Goal: Task Accomplishment & Management: Use online tool/utility

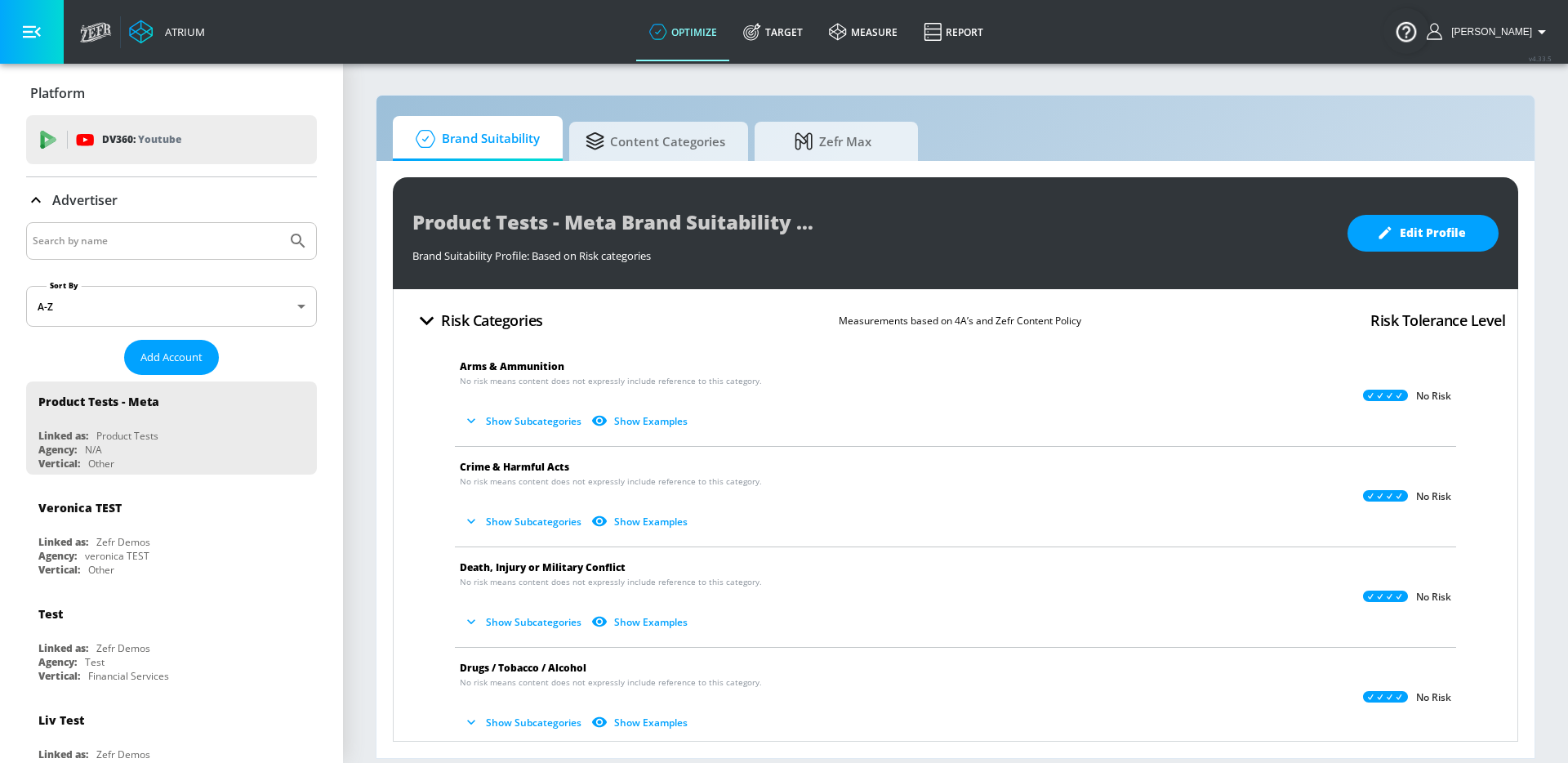
click at [234, 245] on input "Search by name" at bounding box center [156, 240] width 247 height 21
type input "s"
type input "washington"
click at [280, 223] on button "Submit Search" at bounding box center [298, 240] width 36 height 36
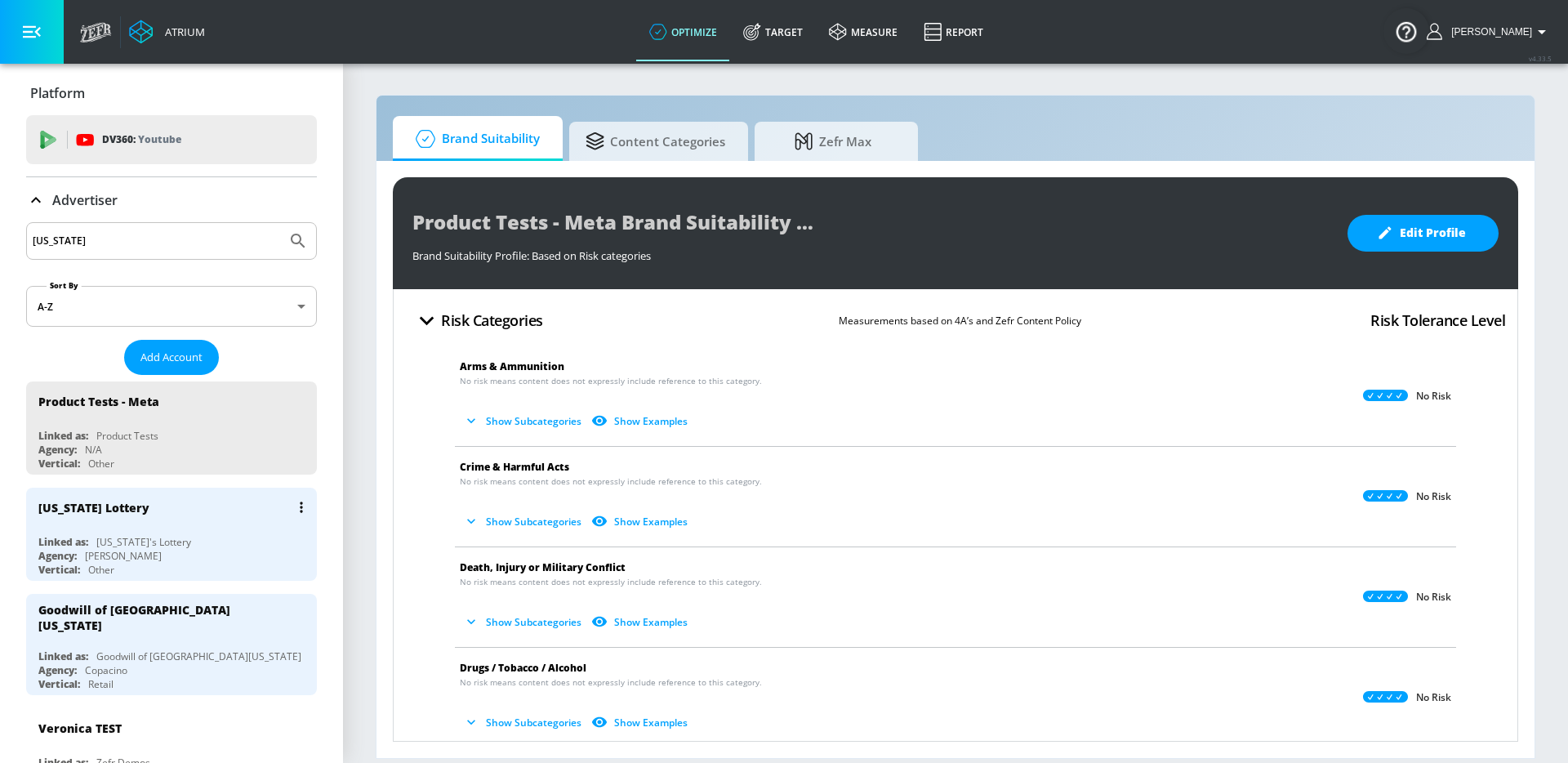
click at [172, 498] on div "Washington Lottery" at bounding box center [175, 507] width 275 height 39
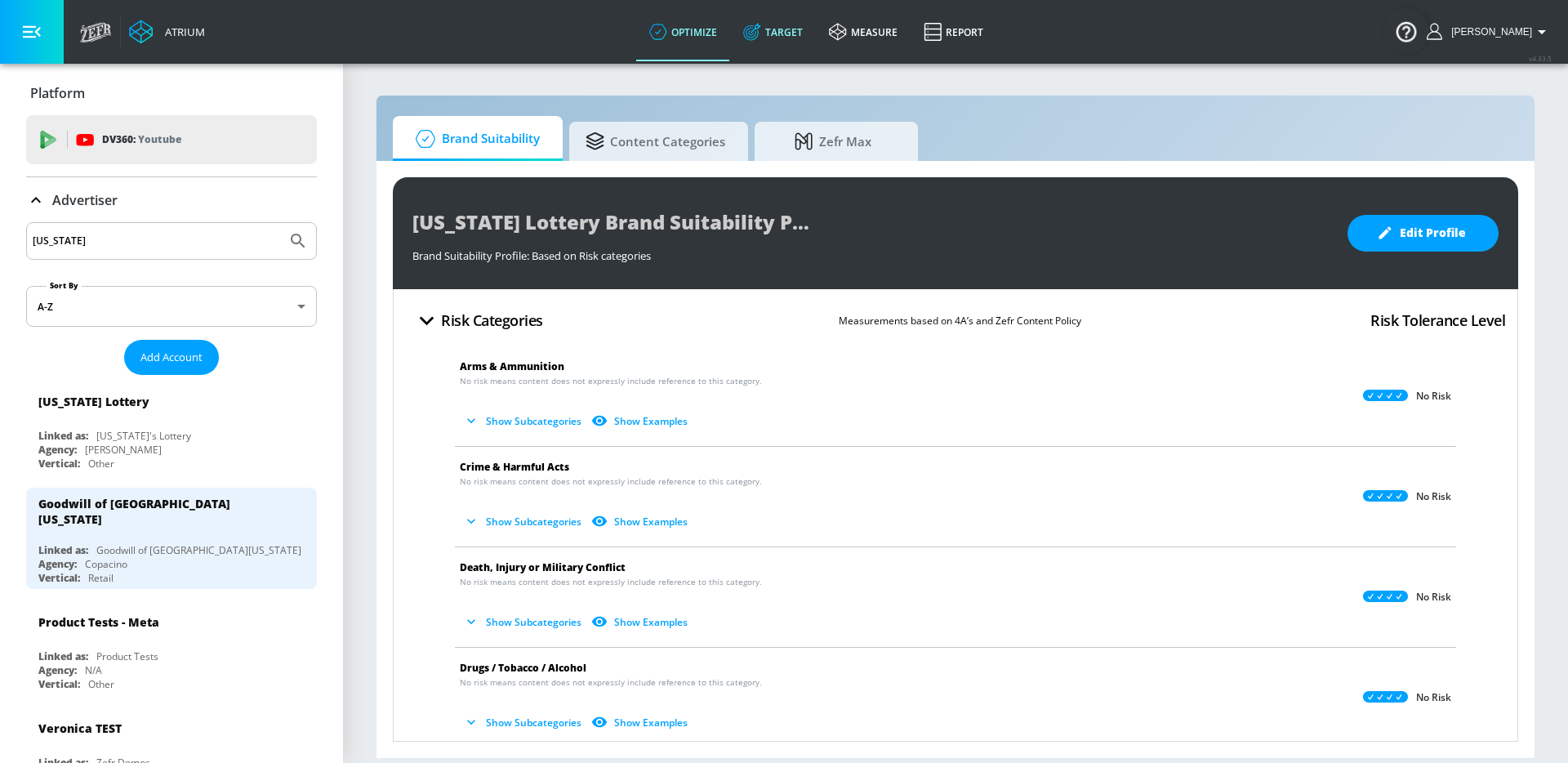
click at [788, 29] on link "Target" at bounding box center [773, 32] width 86 height 58
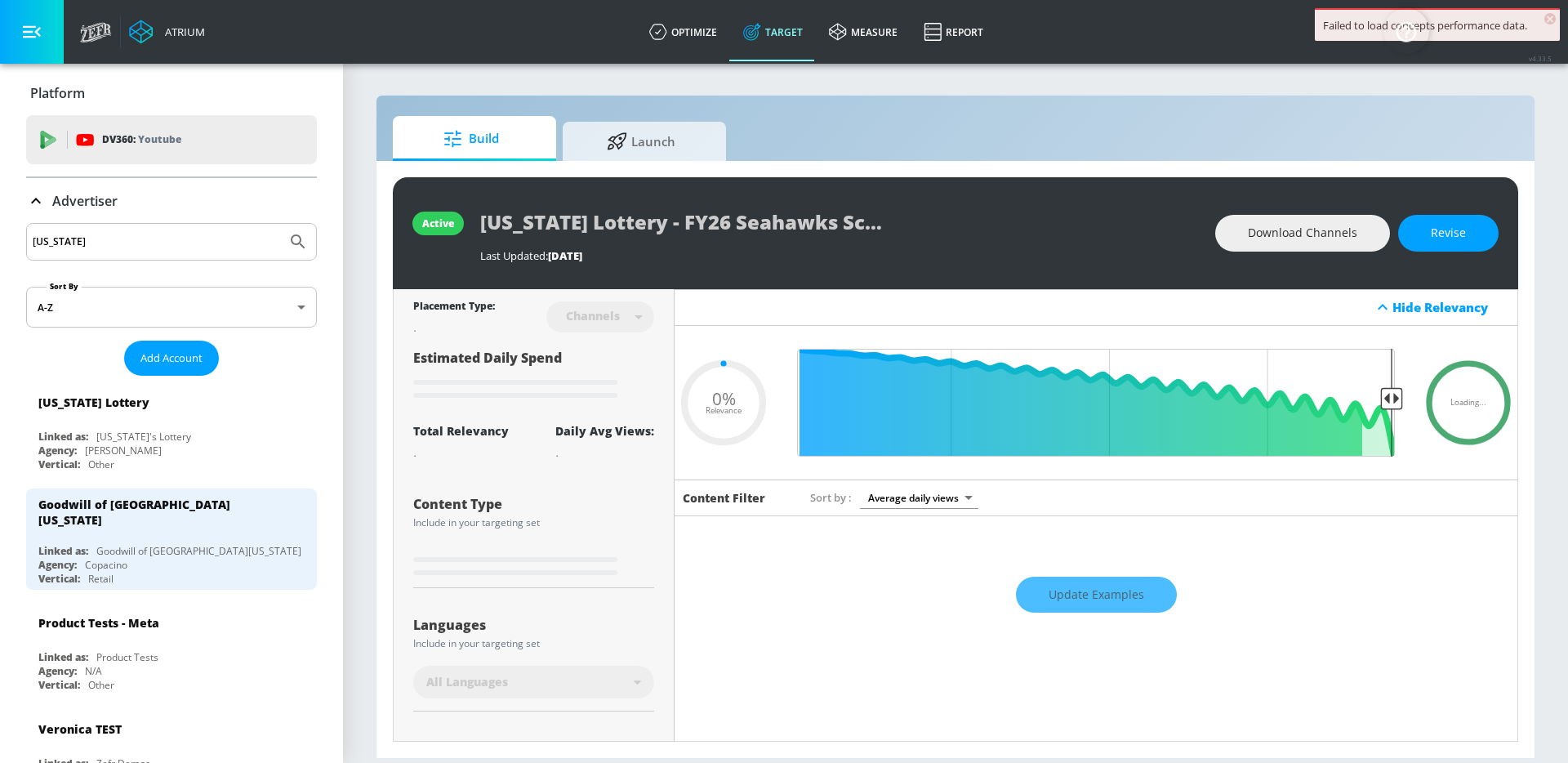
type input "0.05"
click at [652, 127] on span "Launch" at bounding box center [641, 139] width 124 height 39
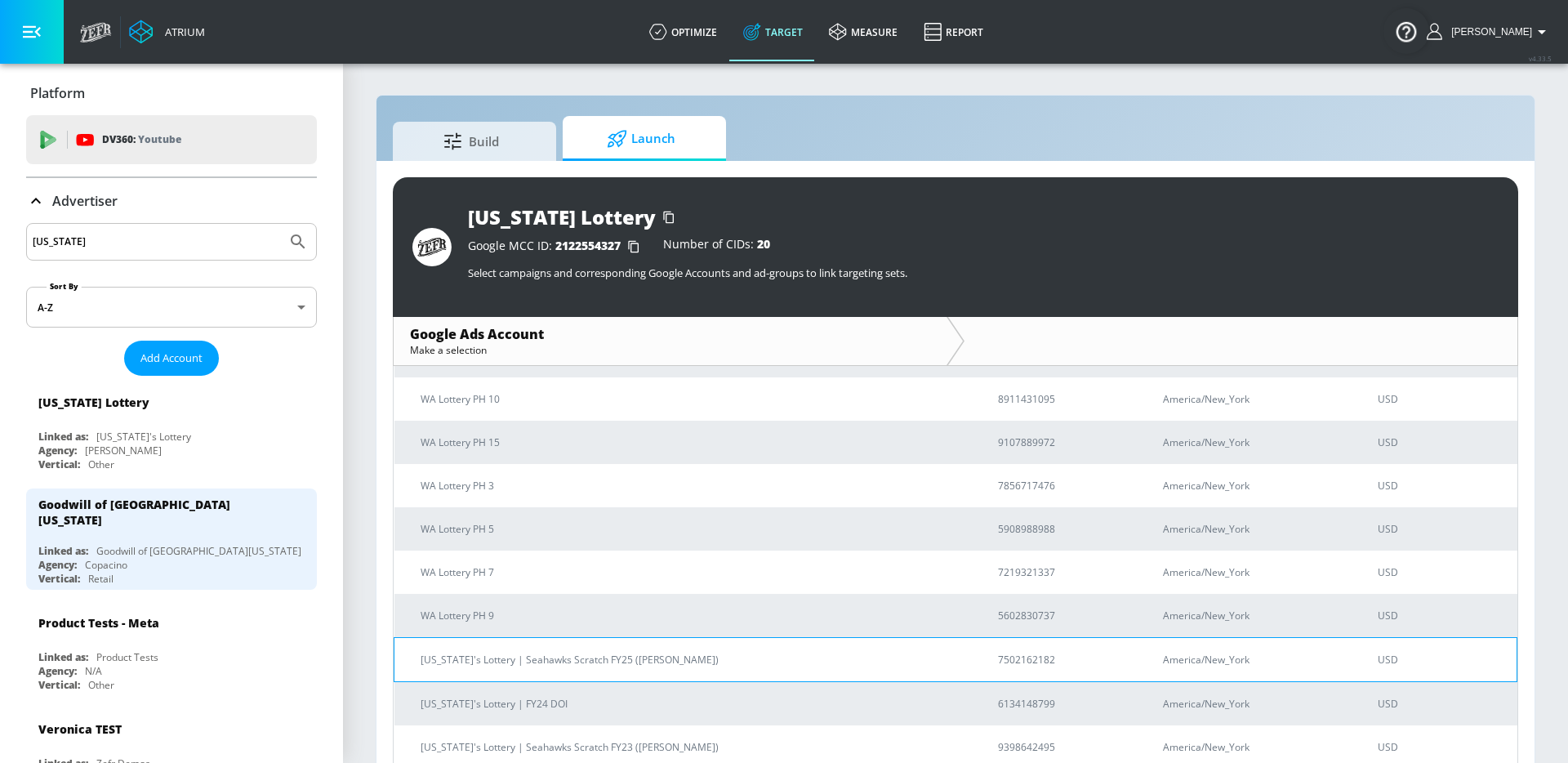
scroll to position [543, 0]
click at [459, 665] on p "Washington's Lottery | Seahawks Scratch FY25 (Wunderman Thompson)" at bounding box center [689, 659] width 538 height 18
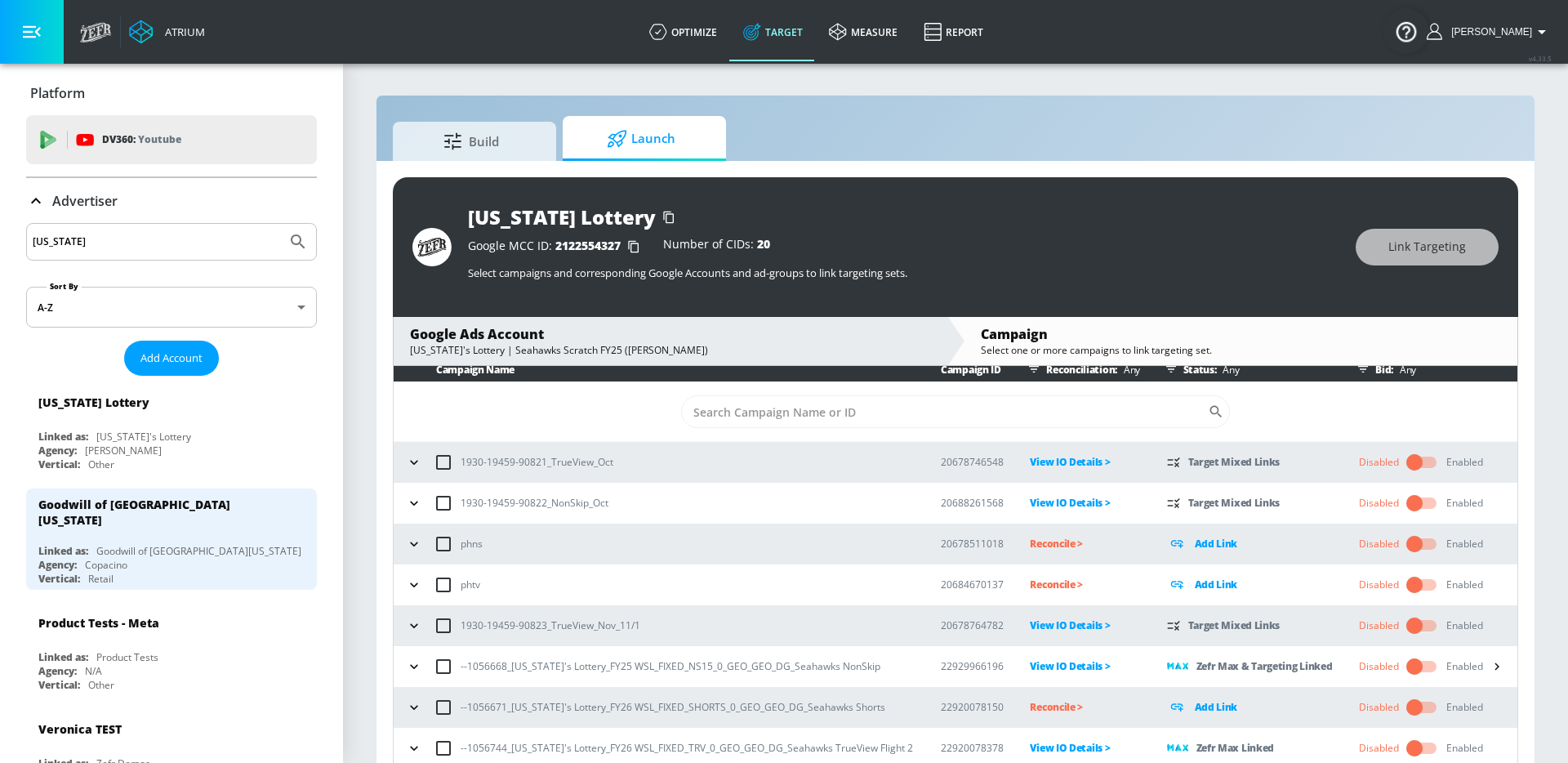
scroll to position [23, 0]
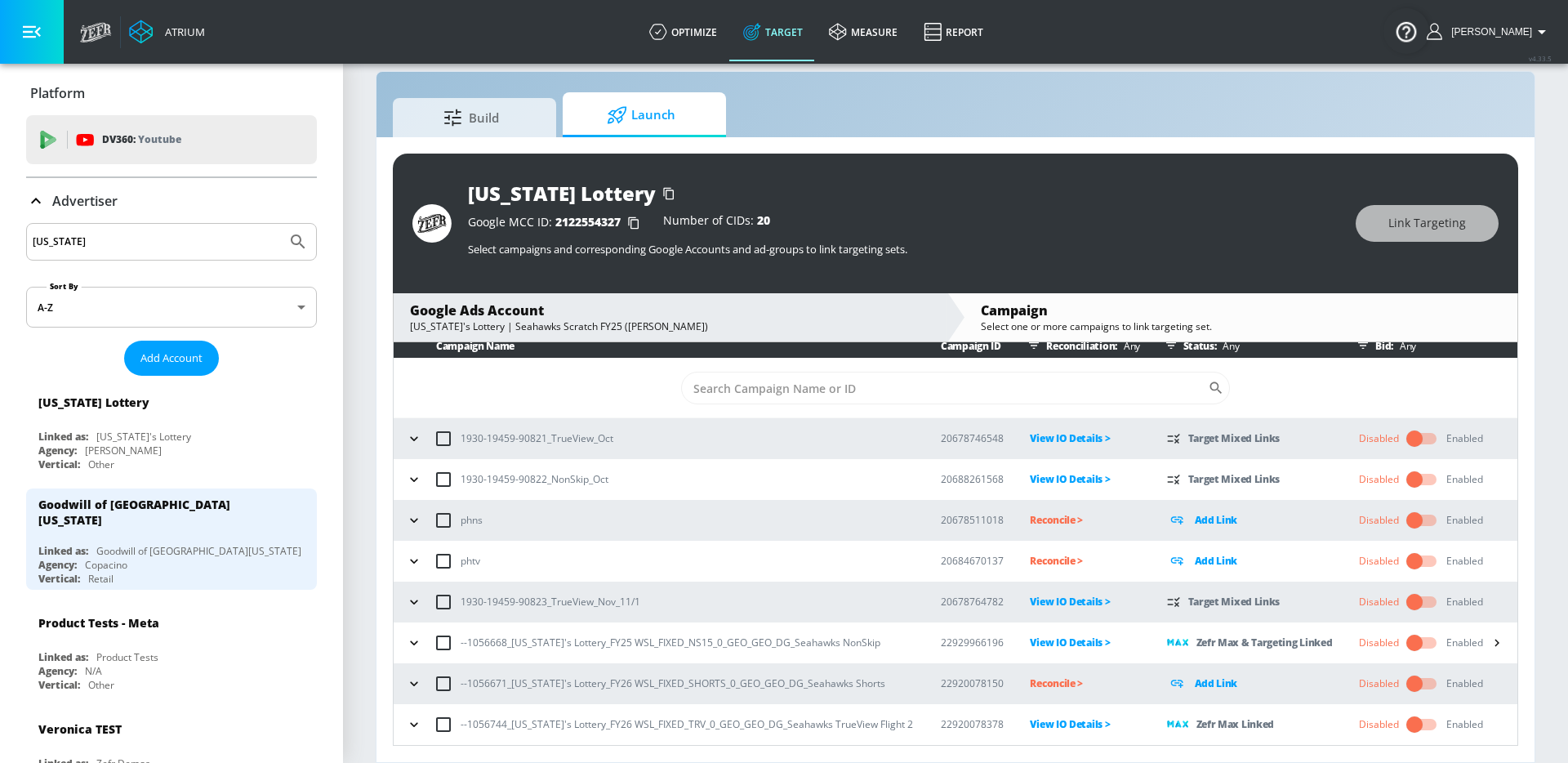
click at [401, 672] on div "--1056671_Washington's Lottery_FY26 WSL_FIXED_SHORTS_0_GEO_GEO_DG_Seahawks Shor…" at bounding box center [658, 683] width 512 height 34
click at [414, 685] on icon "button" at bounding box center [413, 683] width 8 height 4
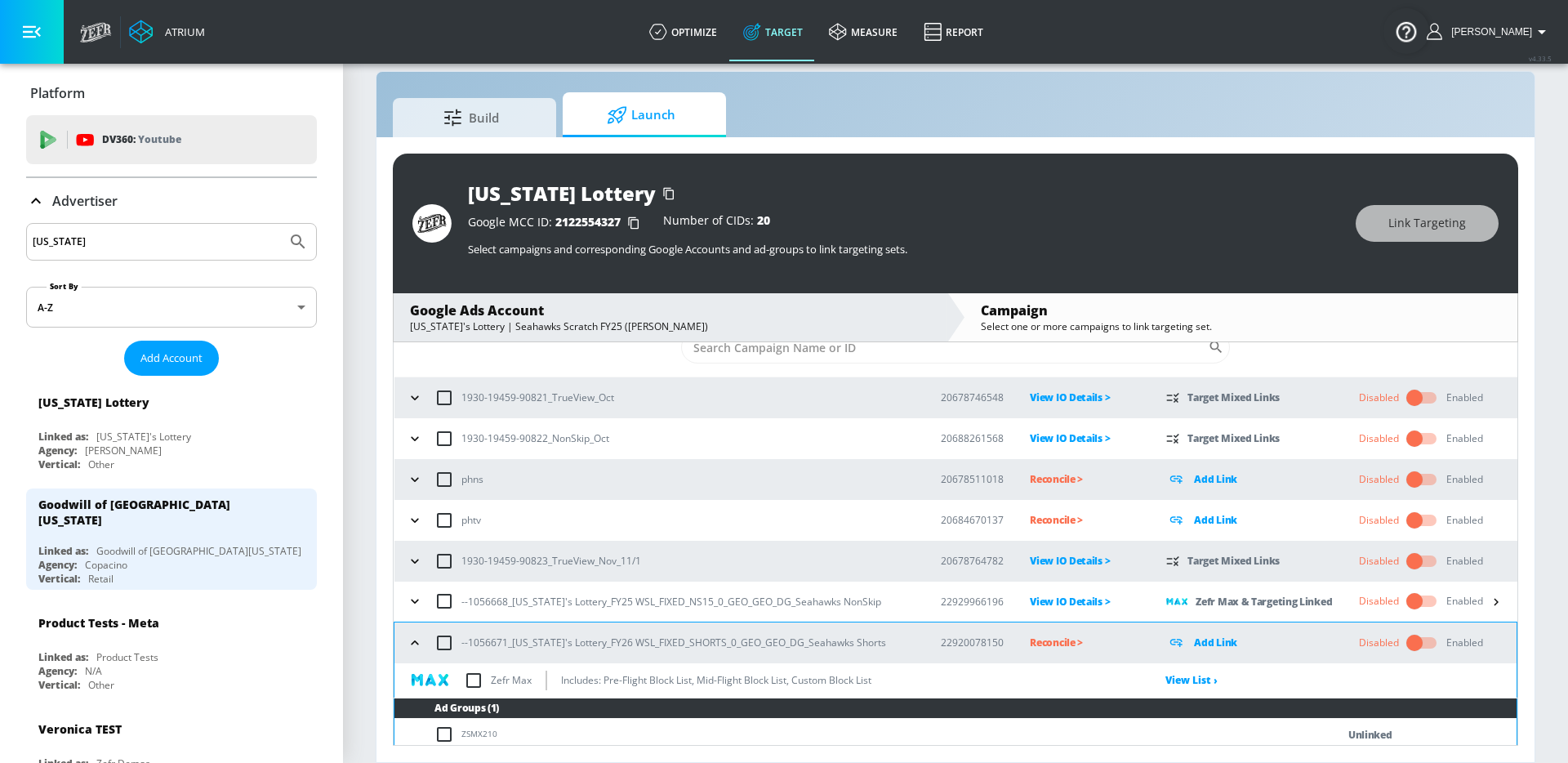
scroll to position [96, 0]
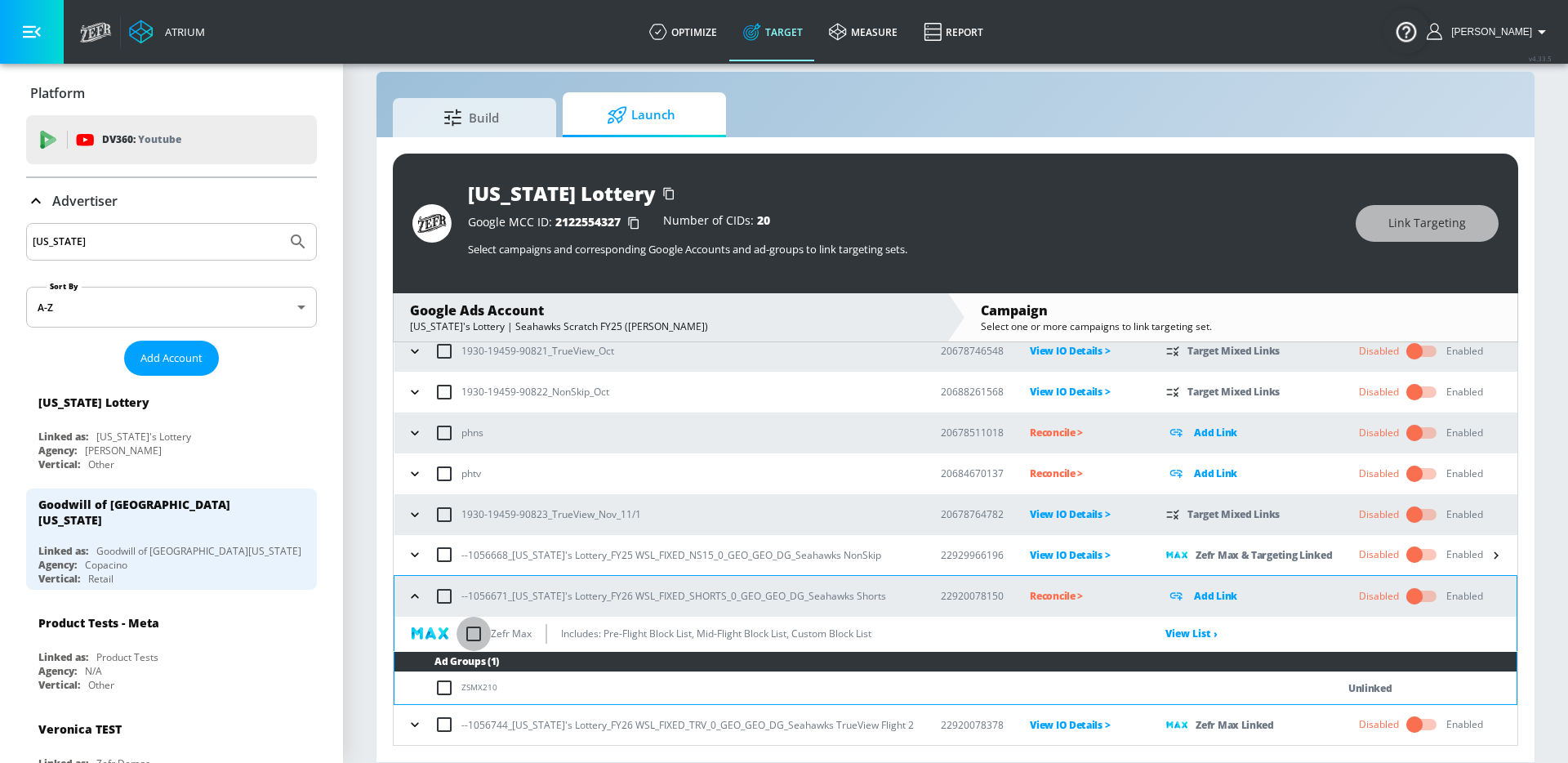
click at [475, 634] on input "checkbox" at bounding box center [473, 634] width 34 height 34
checkbox input "true"
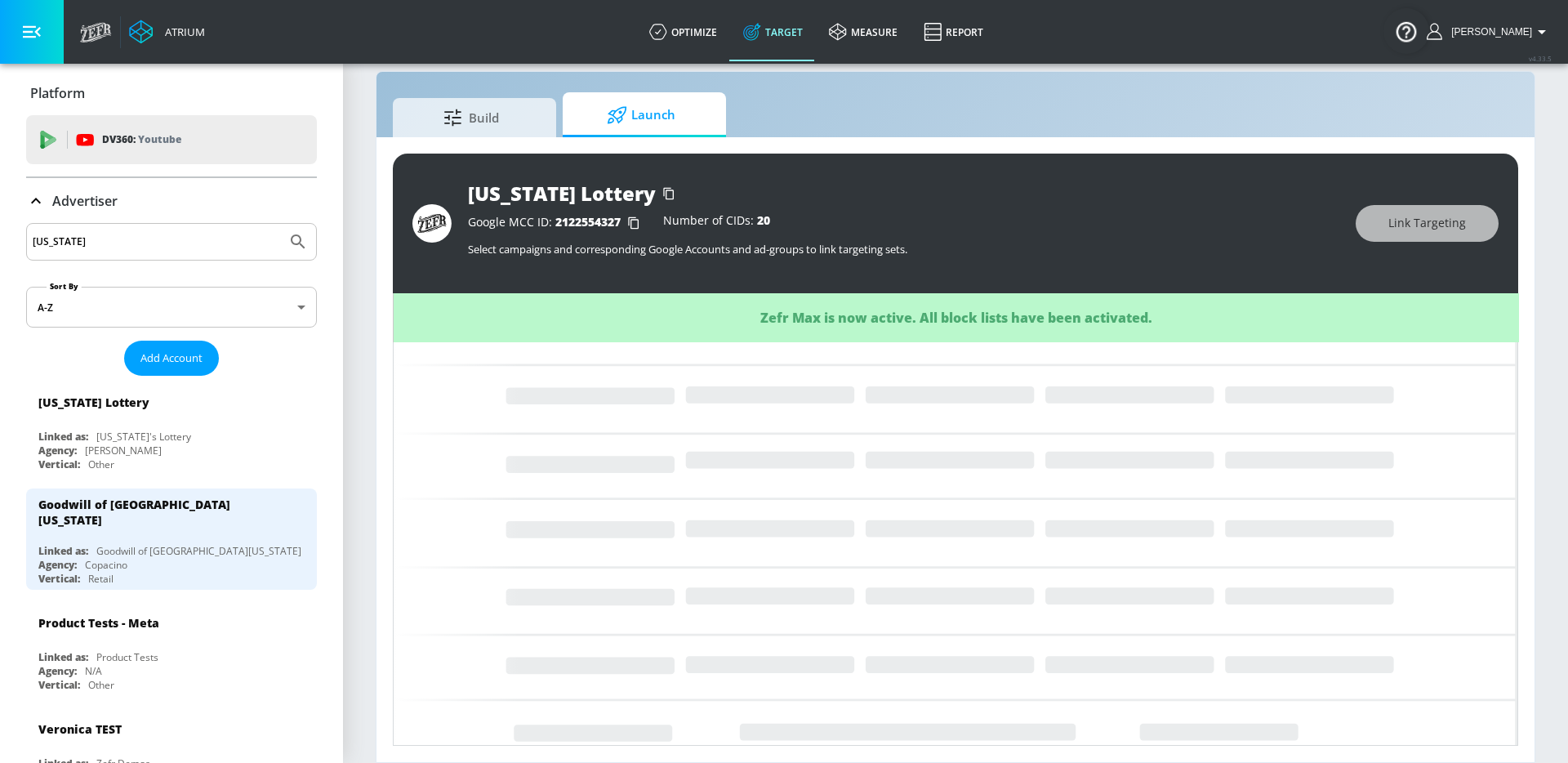
scroll to position [9, 0]
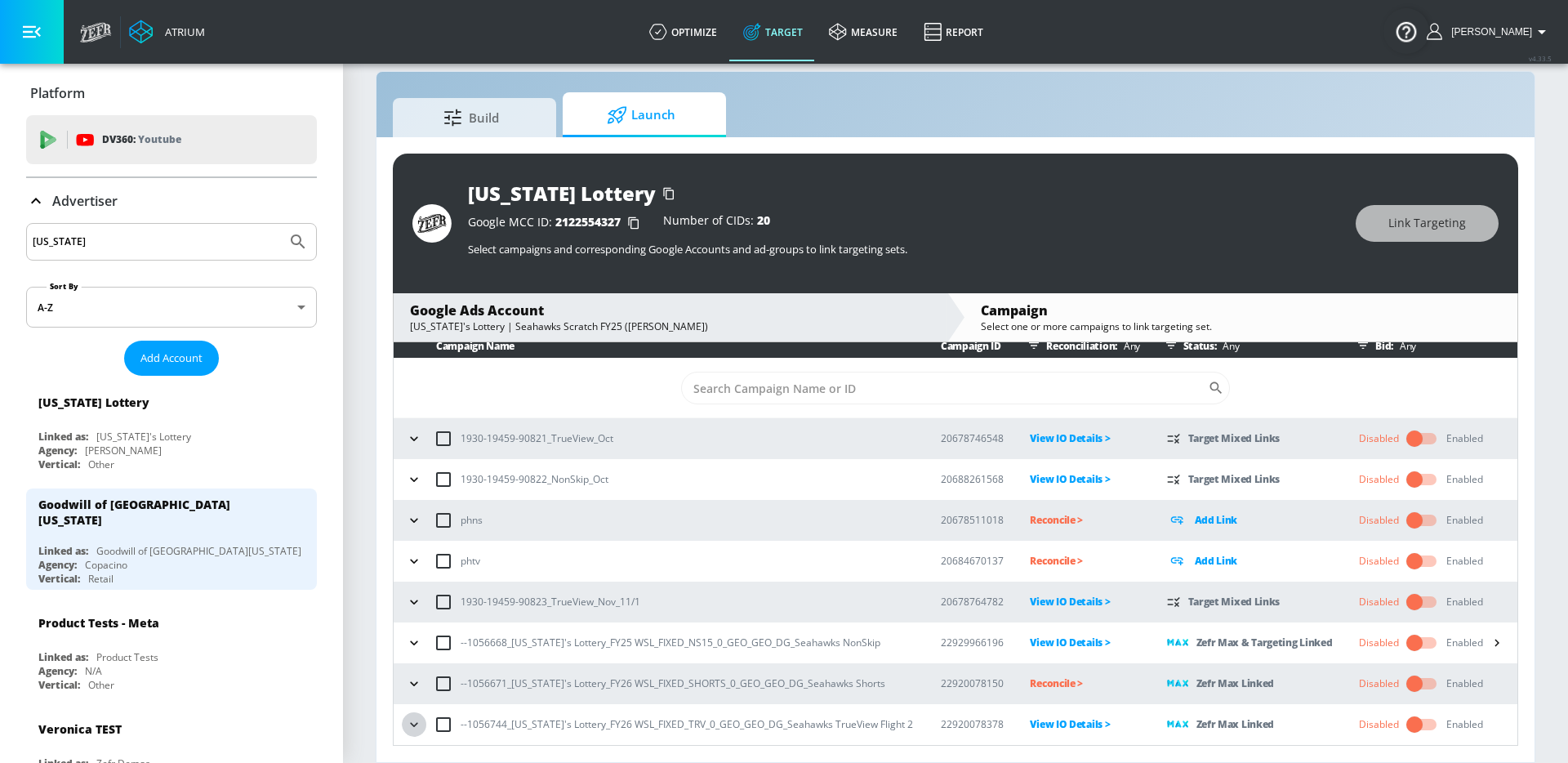
click at [418, 719] on icon "button" at bounding box center [414, 725] width 17 height 17
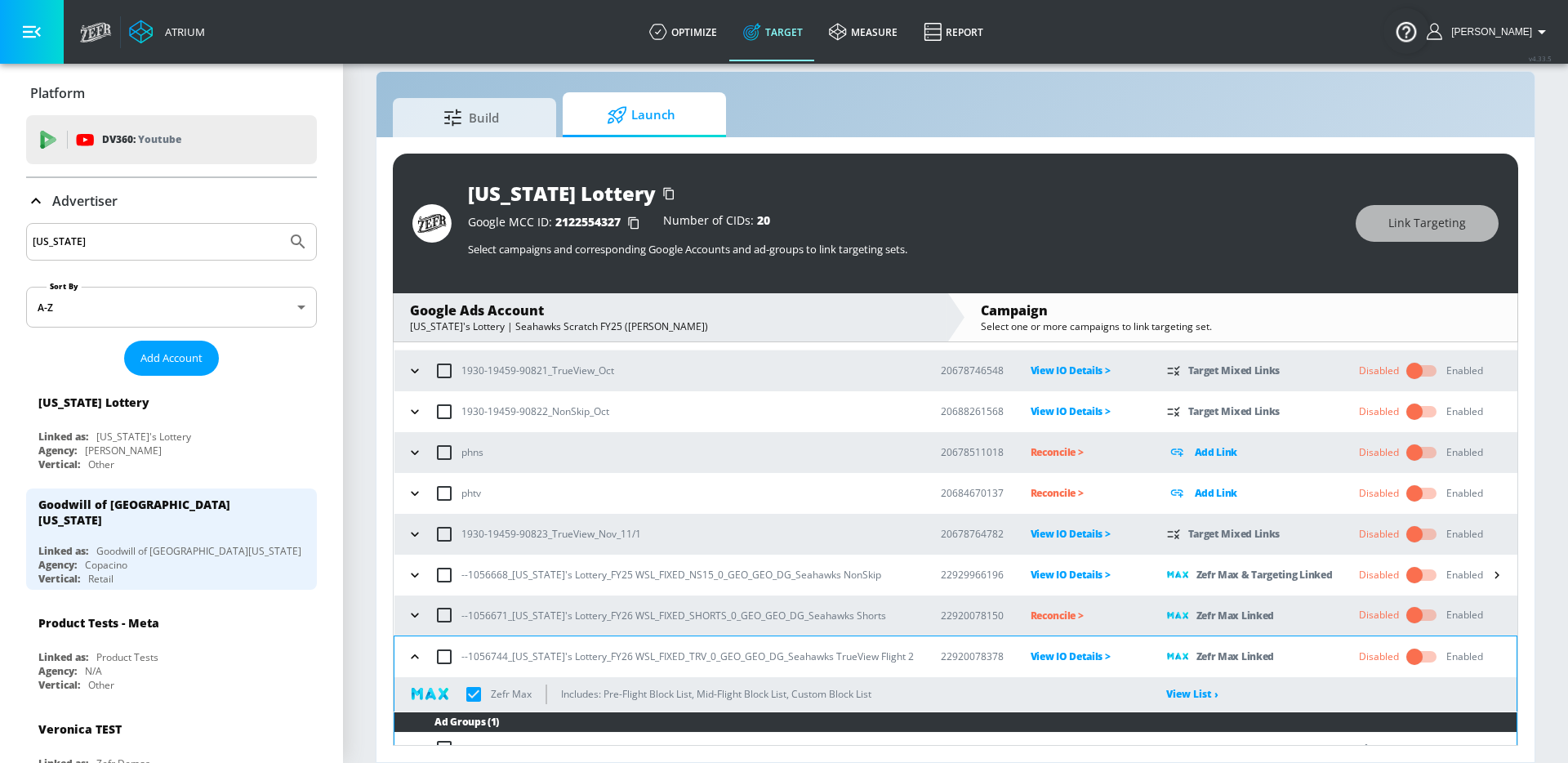
scroll to position [97, 0]
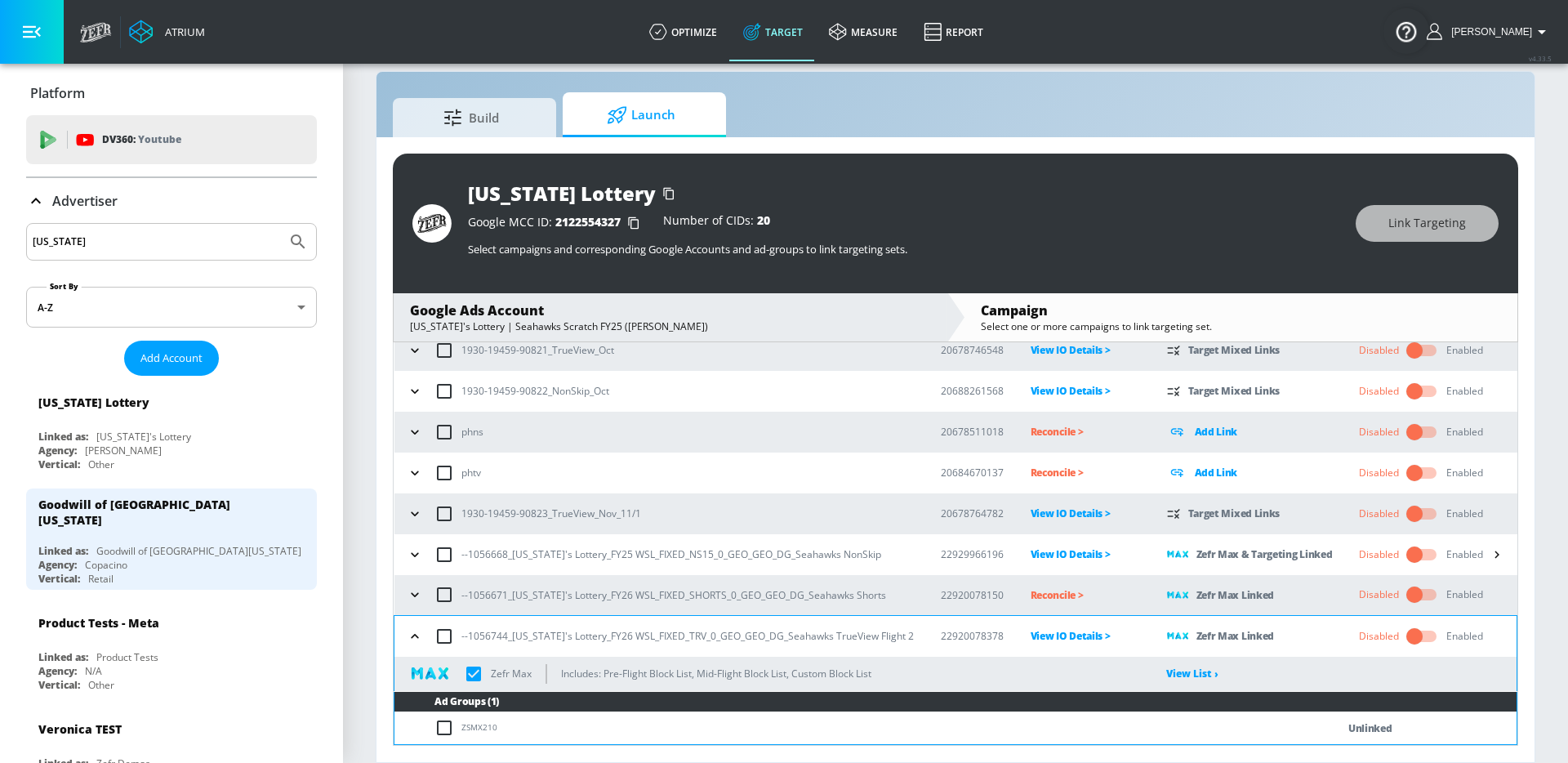
click at [416, 599] on icon "button" at bounding box center [415, 594] width 17 height 17
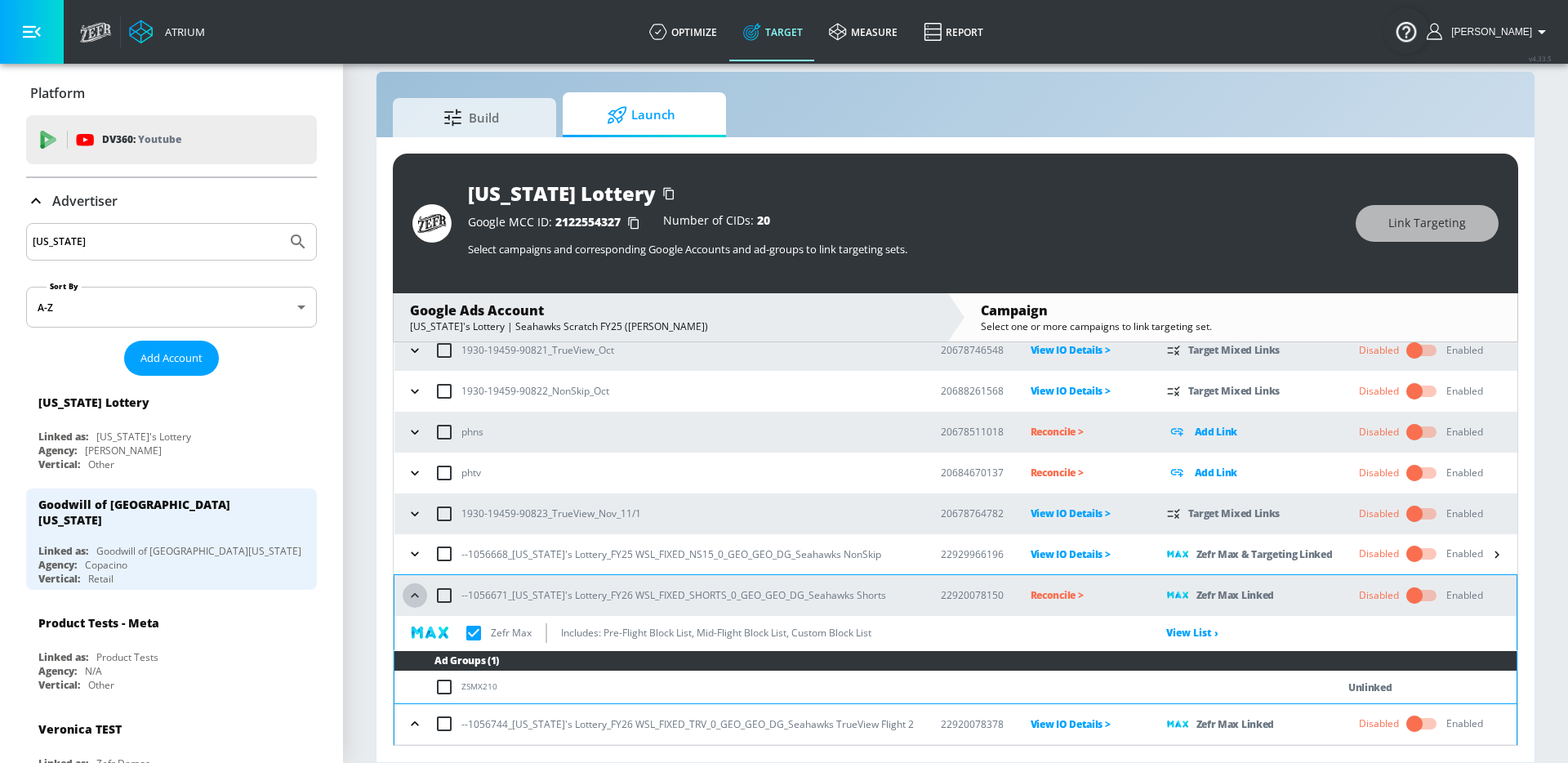
click at [416, 599] on icon "button" at bounding box center [415, 595] width 17 height 17
checkbox input "true"
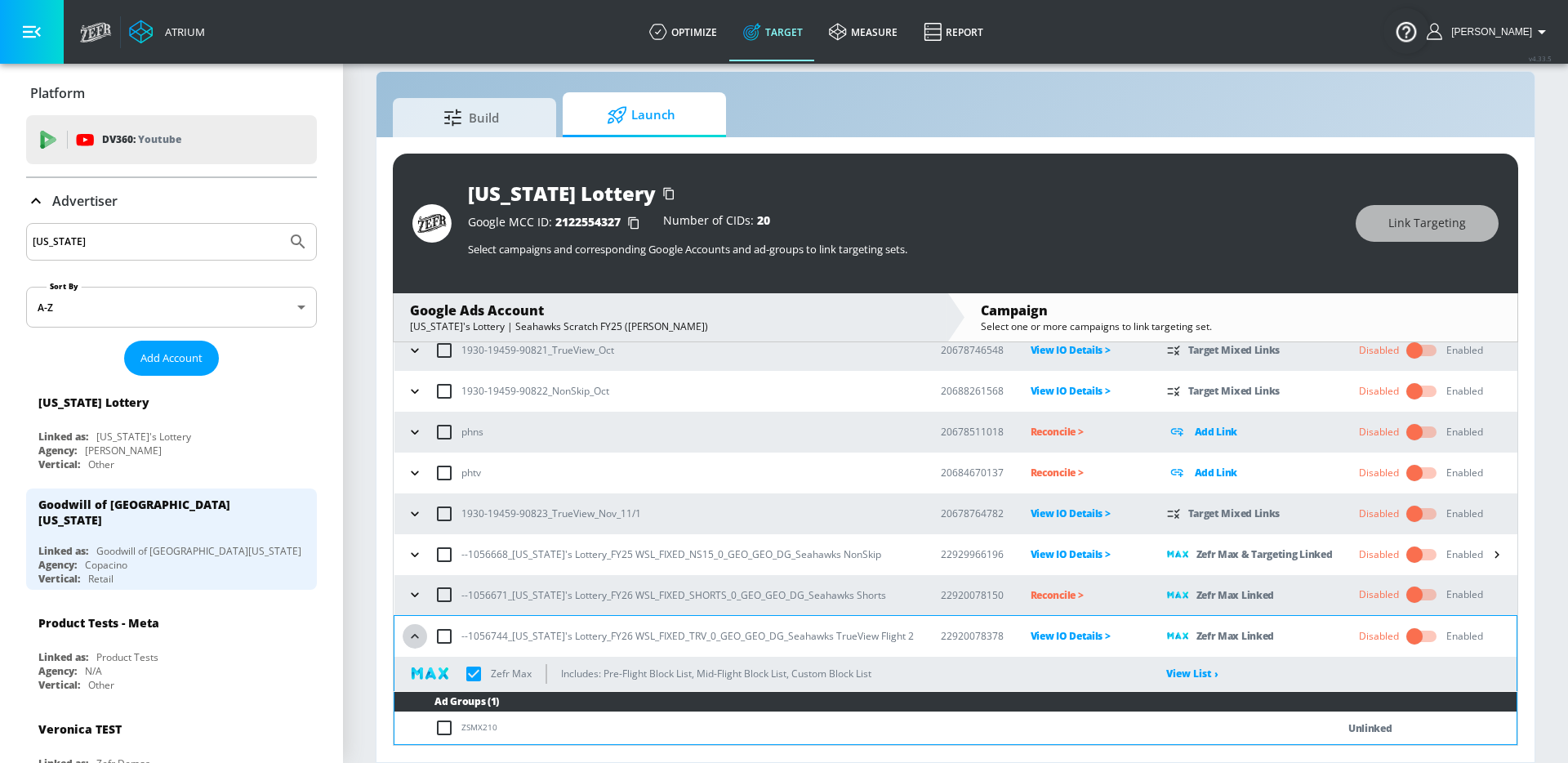
click at [415, 630] on icon "button" at bounding box center [415, 636] width 17 height 17
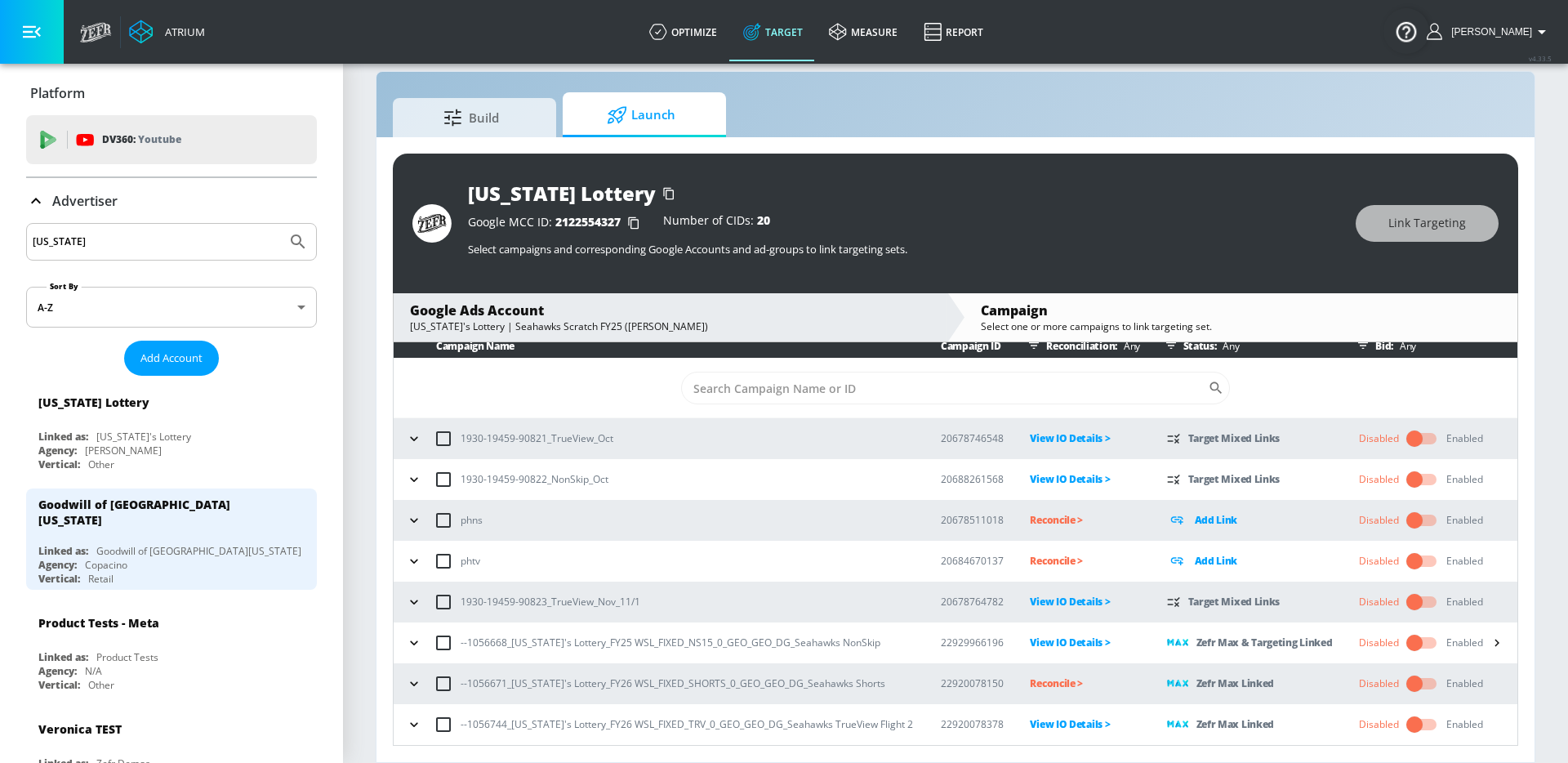
click at [1051, 681] on p "Reconcile >" at bounding box center [1085, 683] width 110 height 19
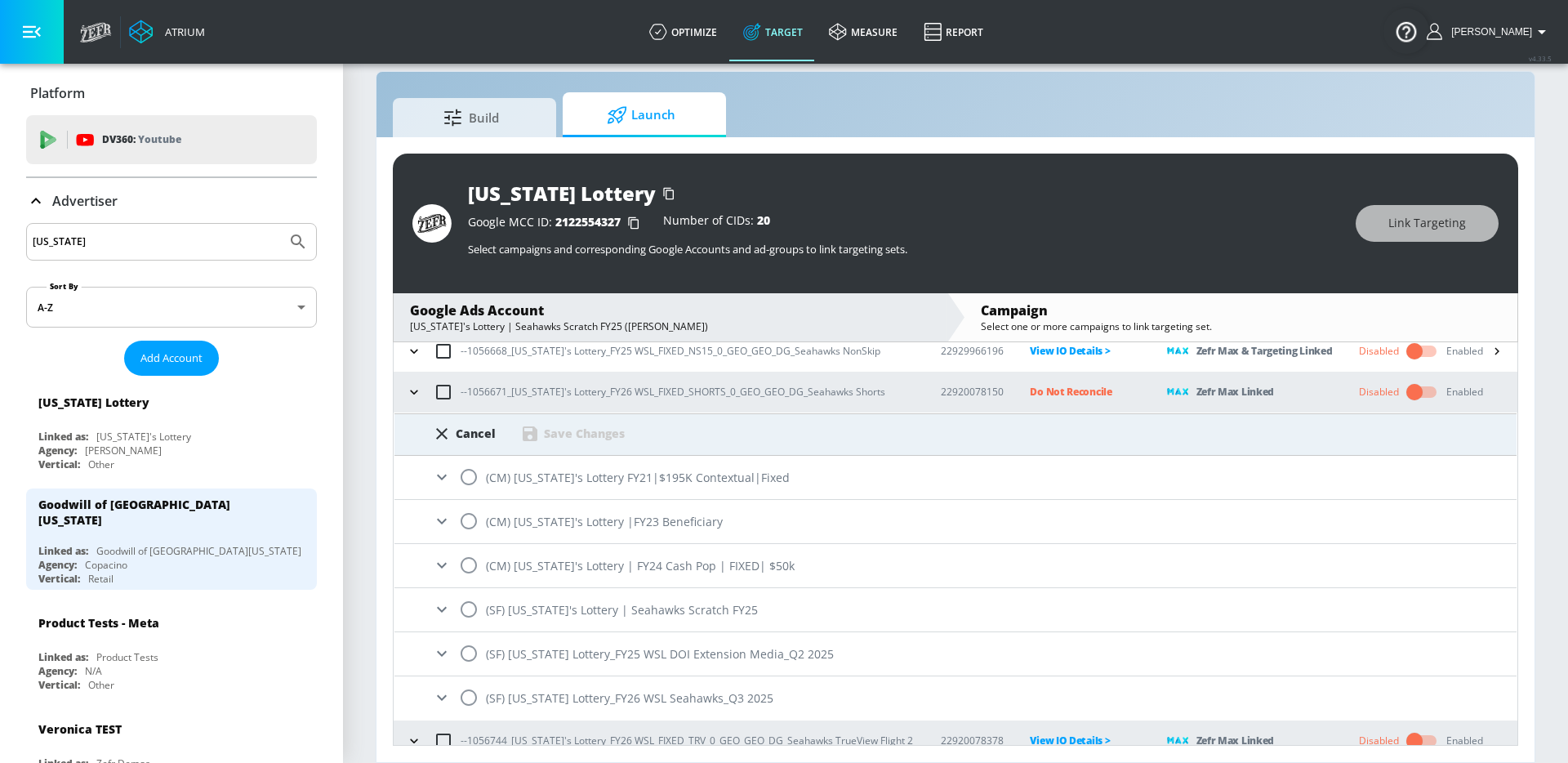
scroll to position [317, 0]
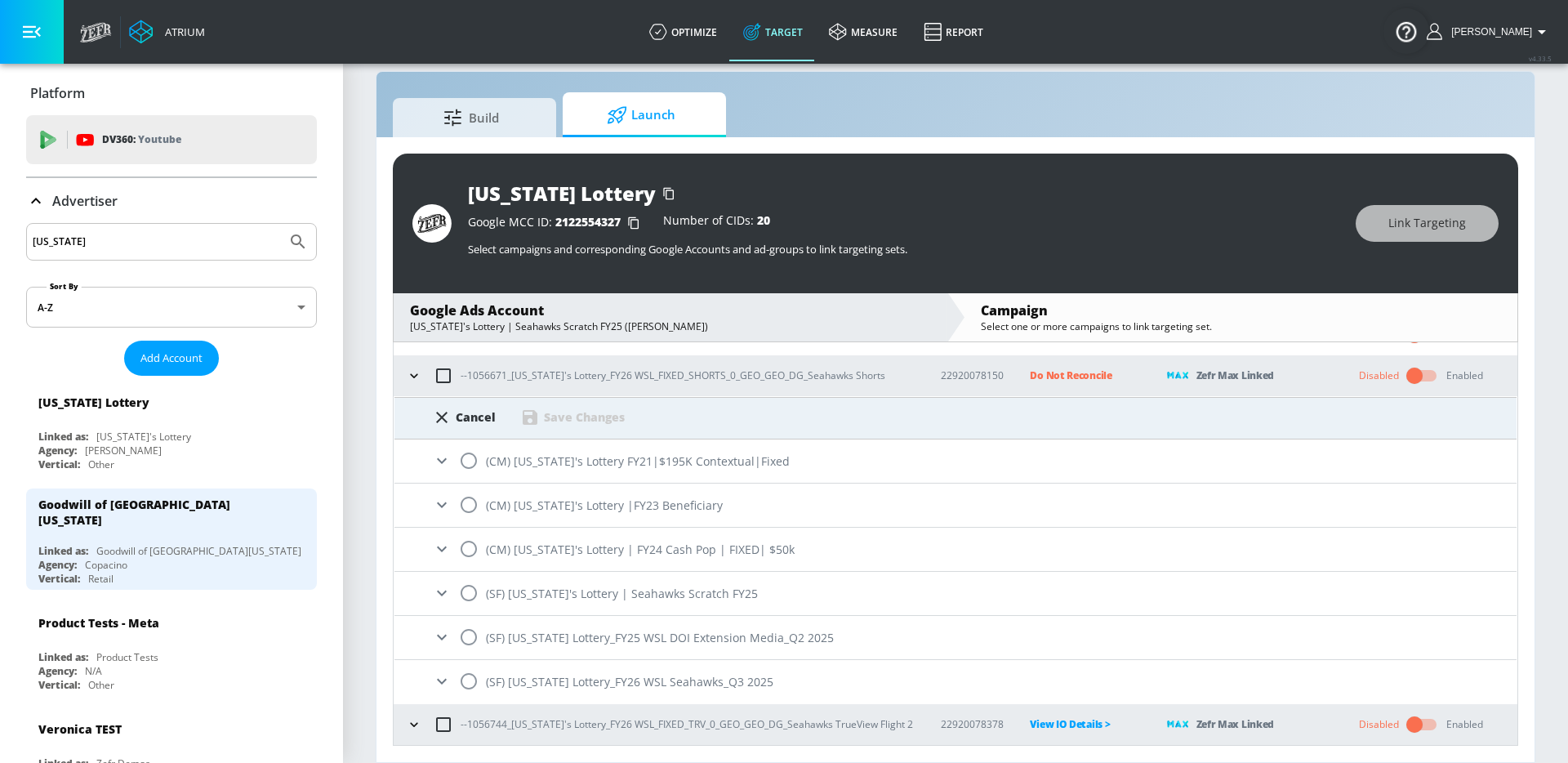
click at [466, 683] on input "radio" at bounding box center [468, 680] width 34 height 34
radio input "true"
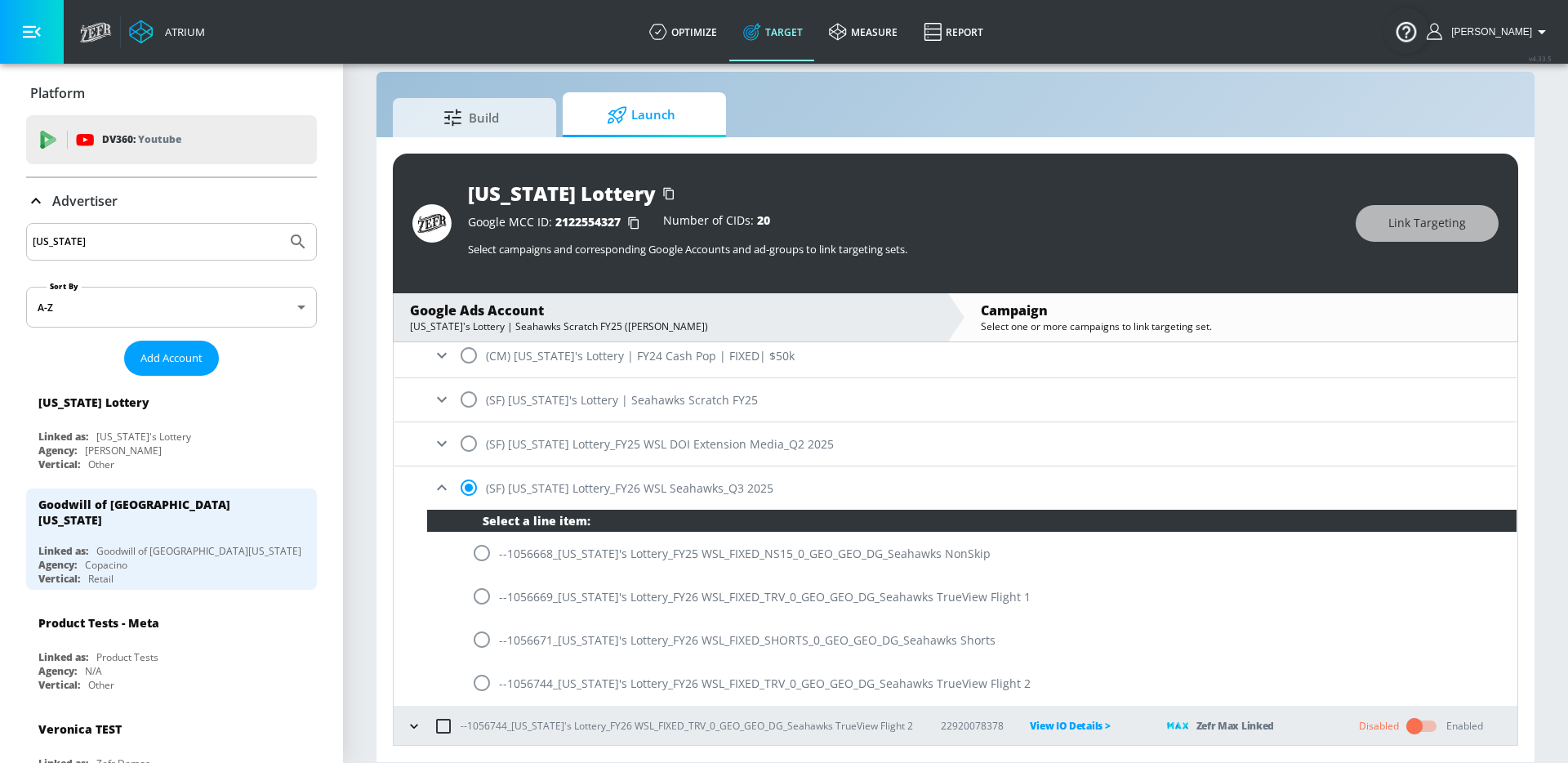
scroll to position [512, 0]
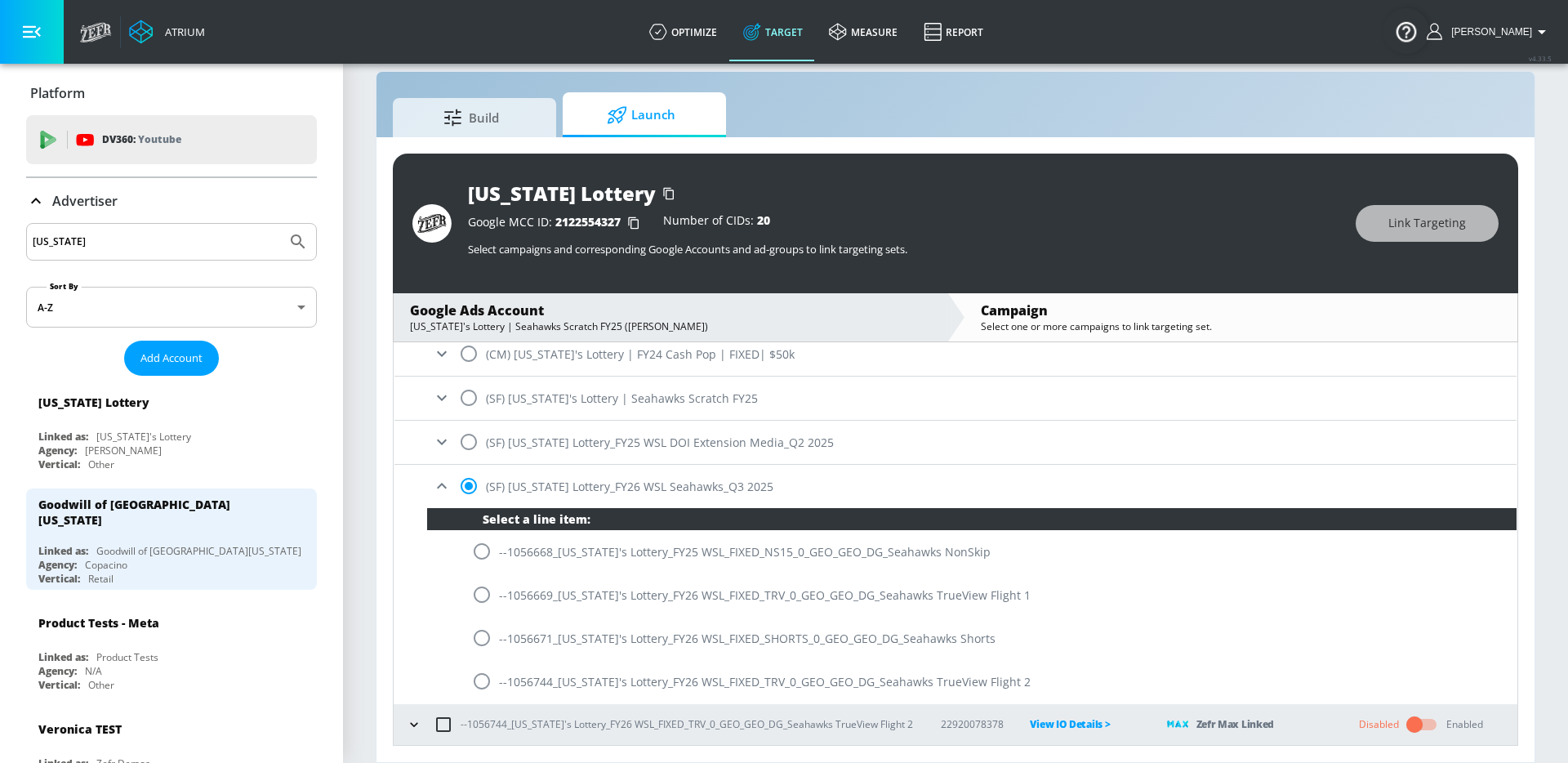
click at [473, 646] on input "radio" at bounding box center [481, 638] width 34 height 34
radio input "true"
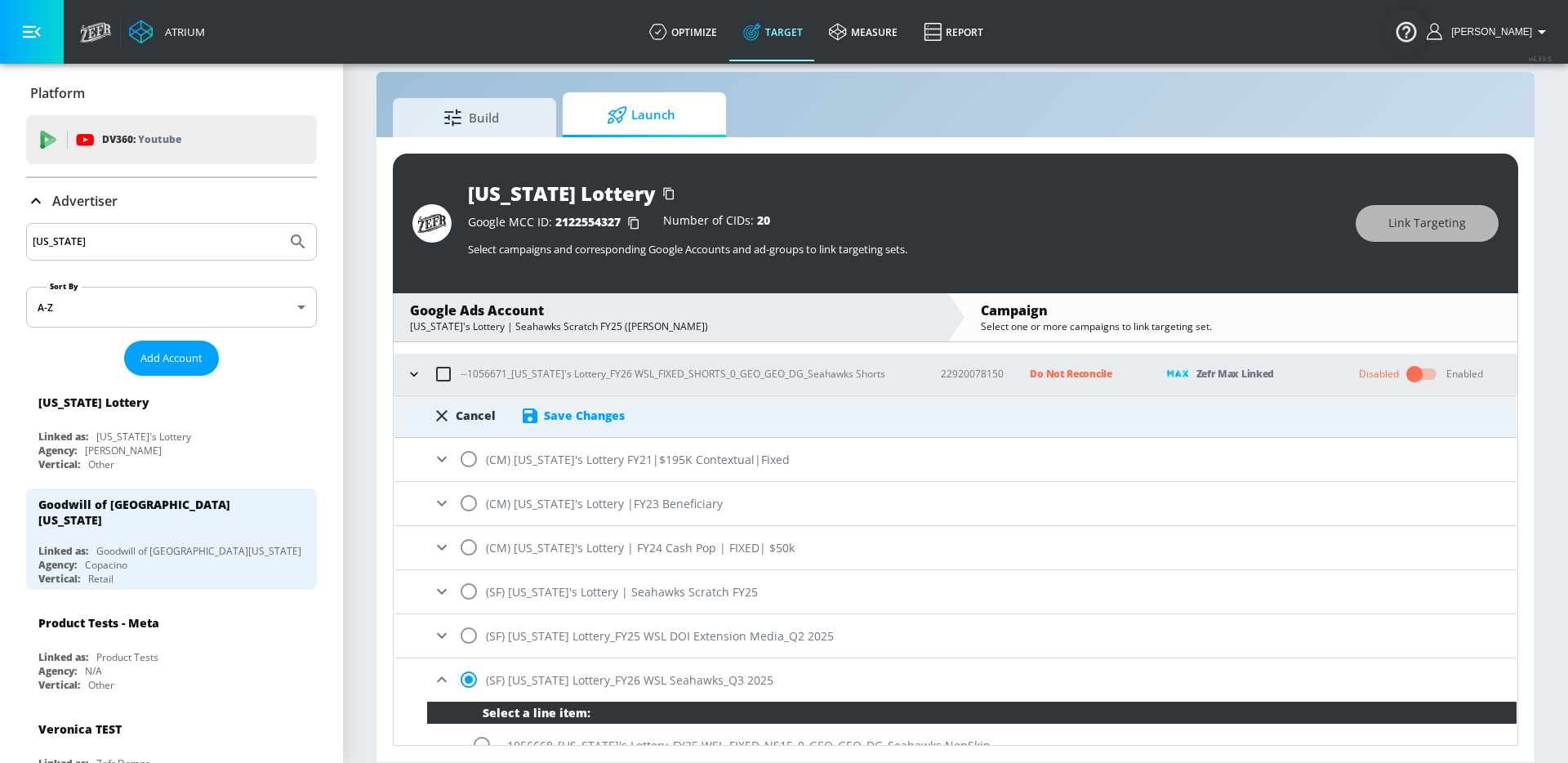
scroll to position [279, 0]
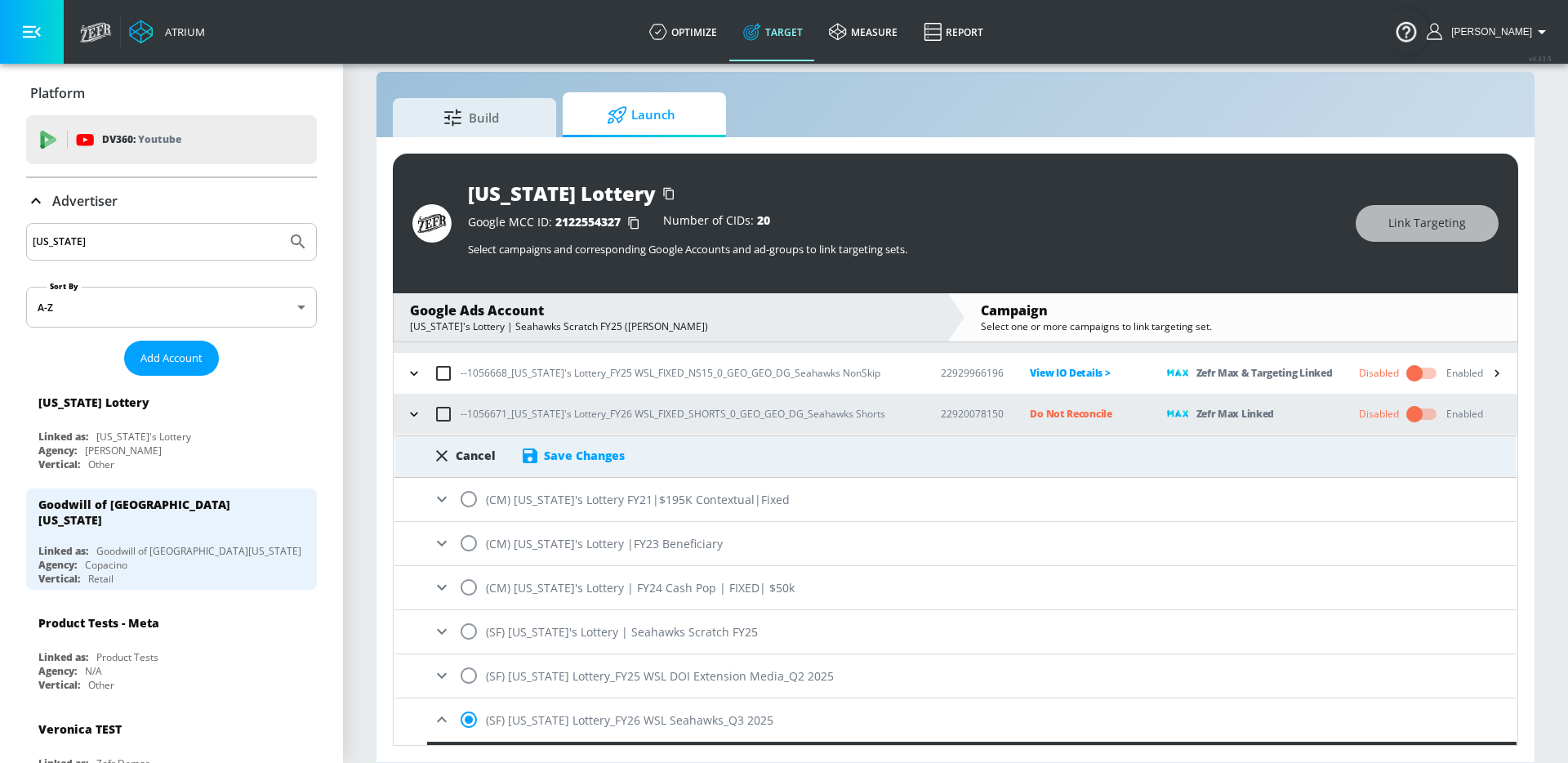
click at [561, 455] on div "Save Changes" at bounding box center [584, 455] width 81 height 16
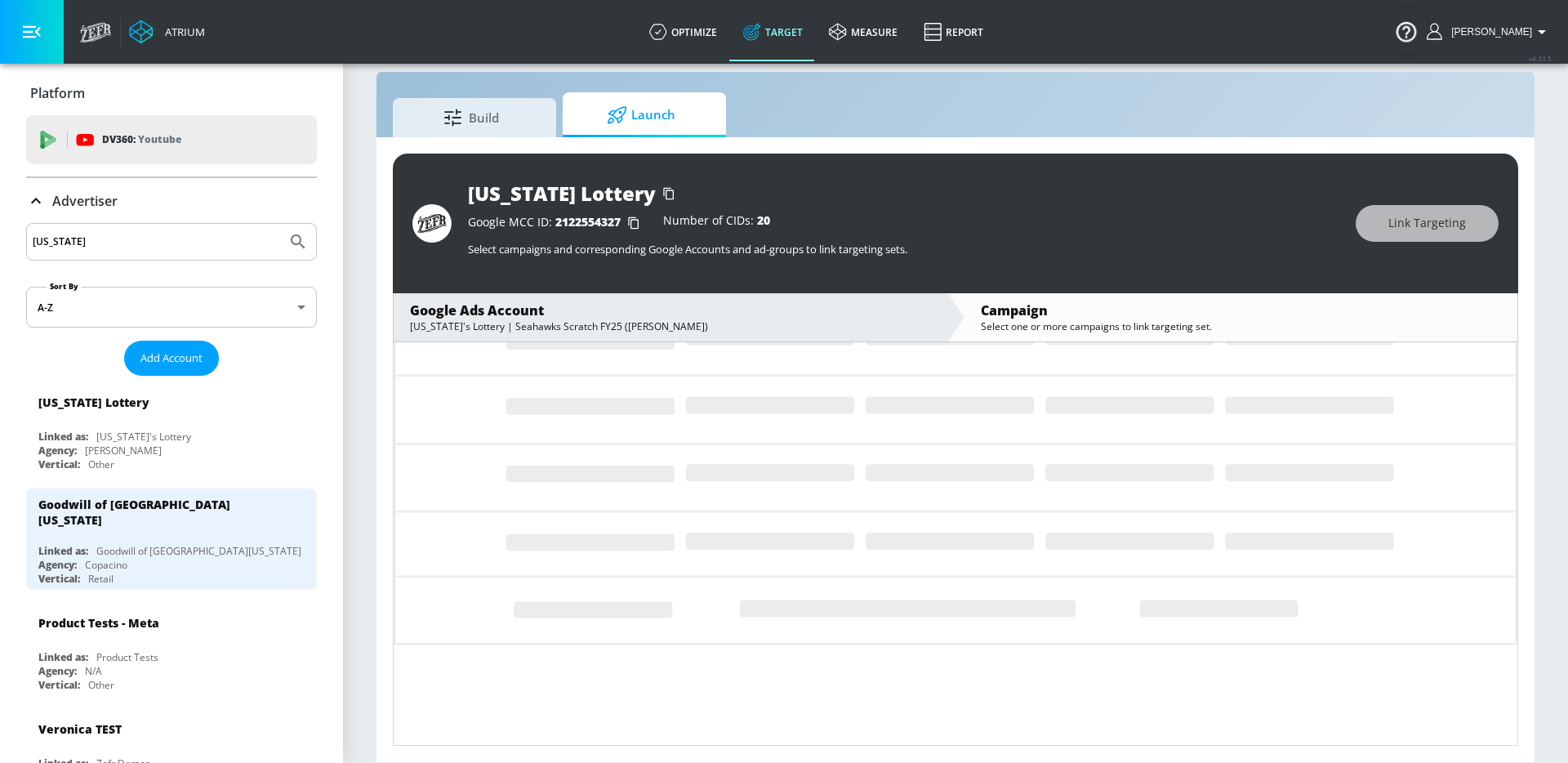
scroll to position [9, 0]
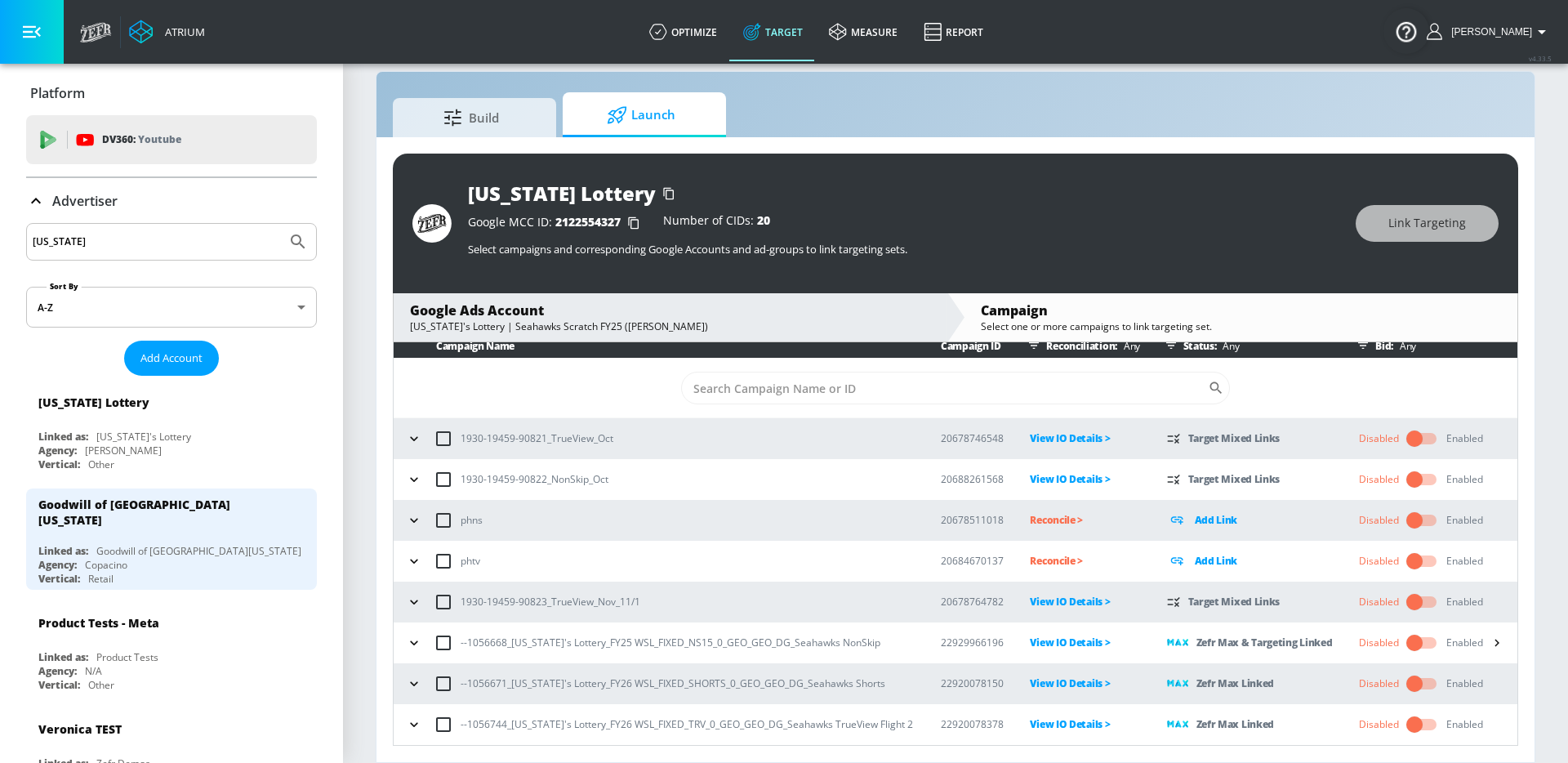
click at [419, 654] on div "--1056668_Washington's Lottery_FY25 WSL_FIXED_NS15_0_GEO_GEO_DG_Seahawks NonSkip" at bounding box center [658, 642] width 512 height 34
click at [414, 639] on icon "button" at bounding box center [414, 643] width 17 height 17
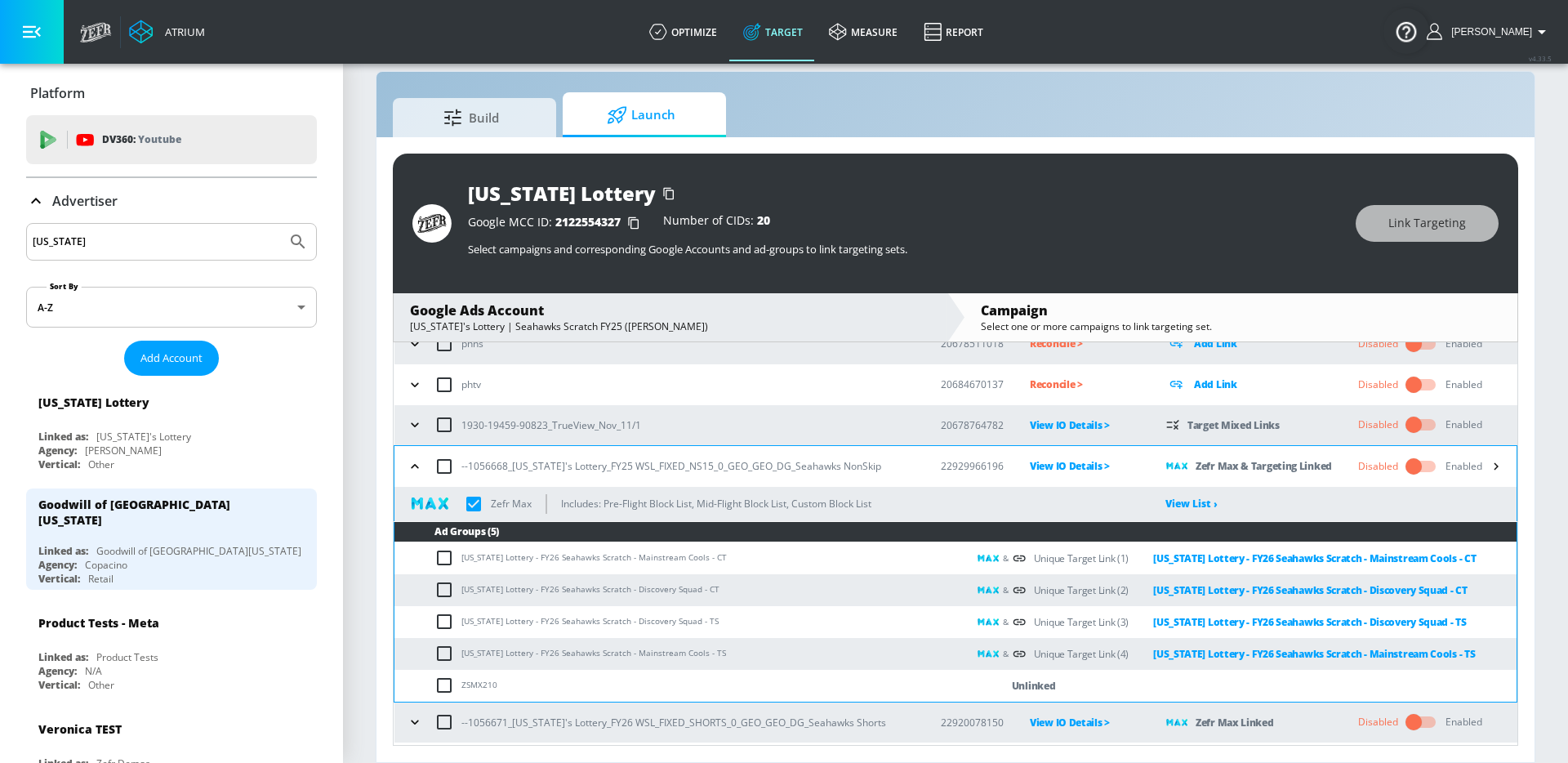
scroll to position [186, 0]
click at [1416, 472] on input "checkbox" at bounding box center [1414, 465] width 93 height 31
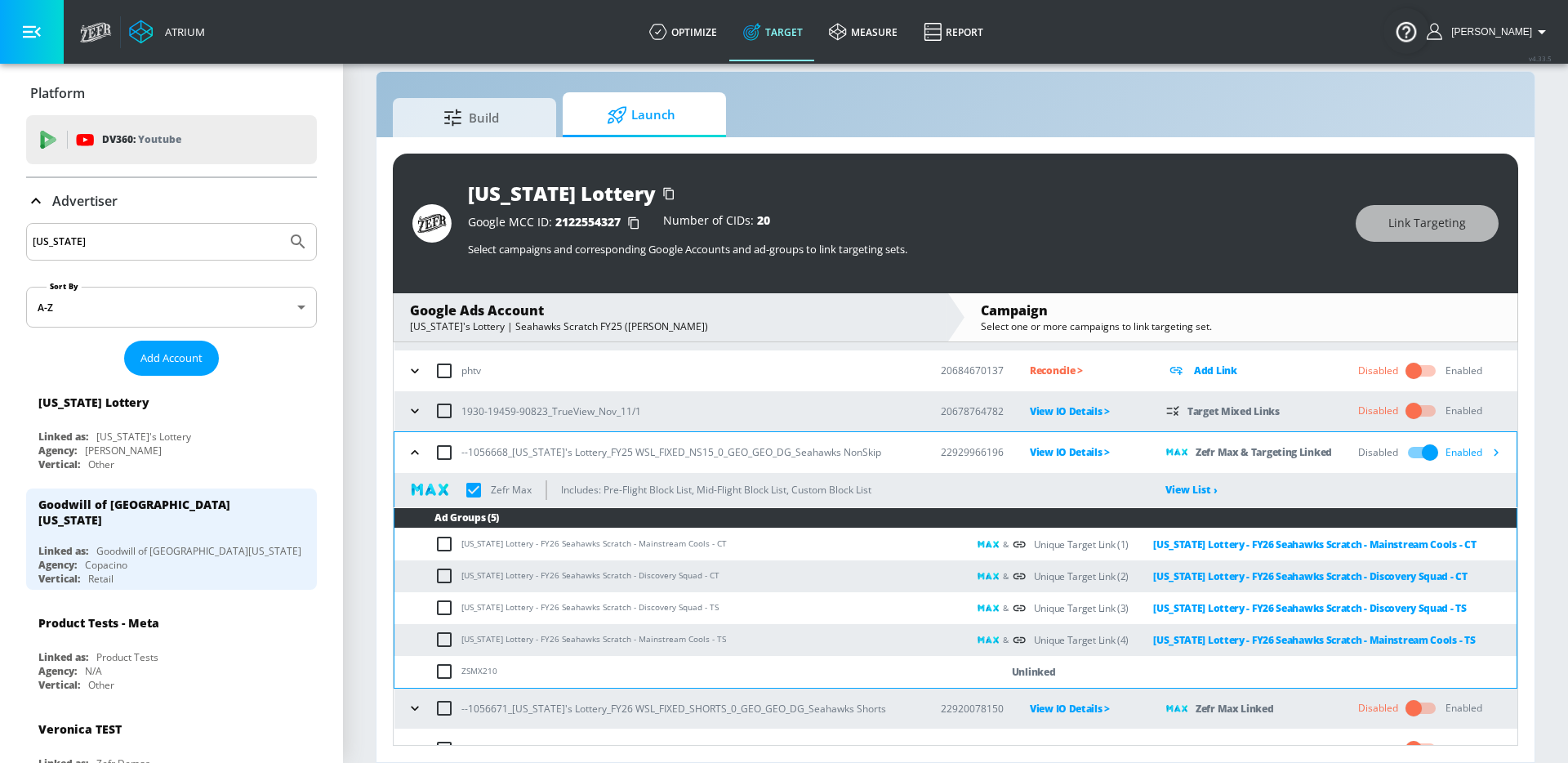
scroll to position [224, 0]
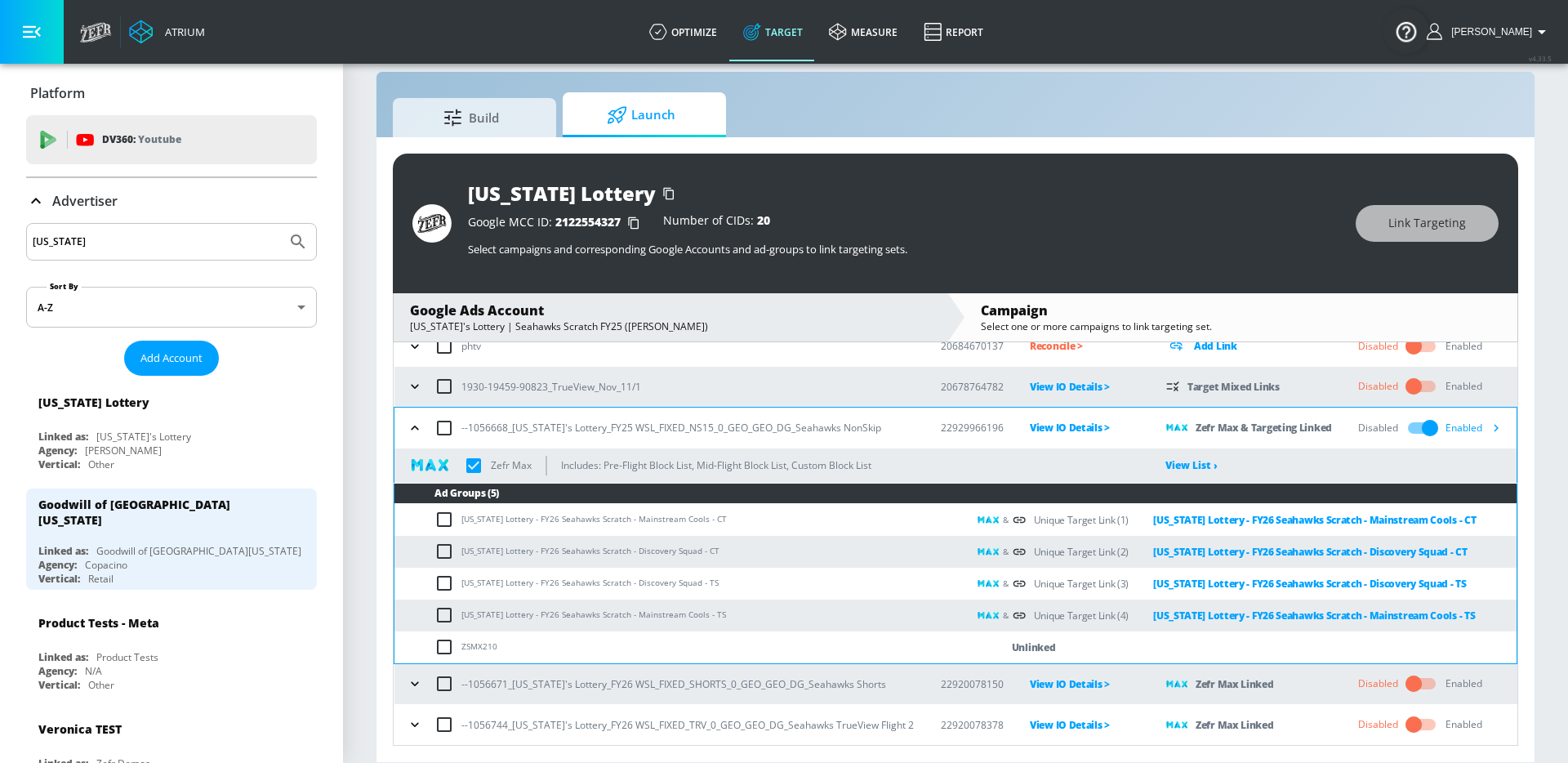
click at [1410, 688] on input "checkbox" at bounding box center [1414, 683] width 93 height 31
checkbox input "true"
click at [416, 679] on icon "button" at bounding box center [415, 684] width 17 height 17
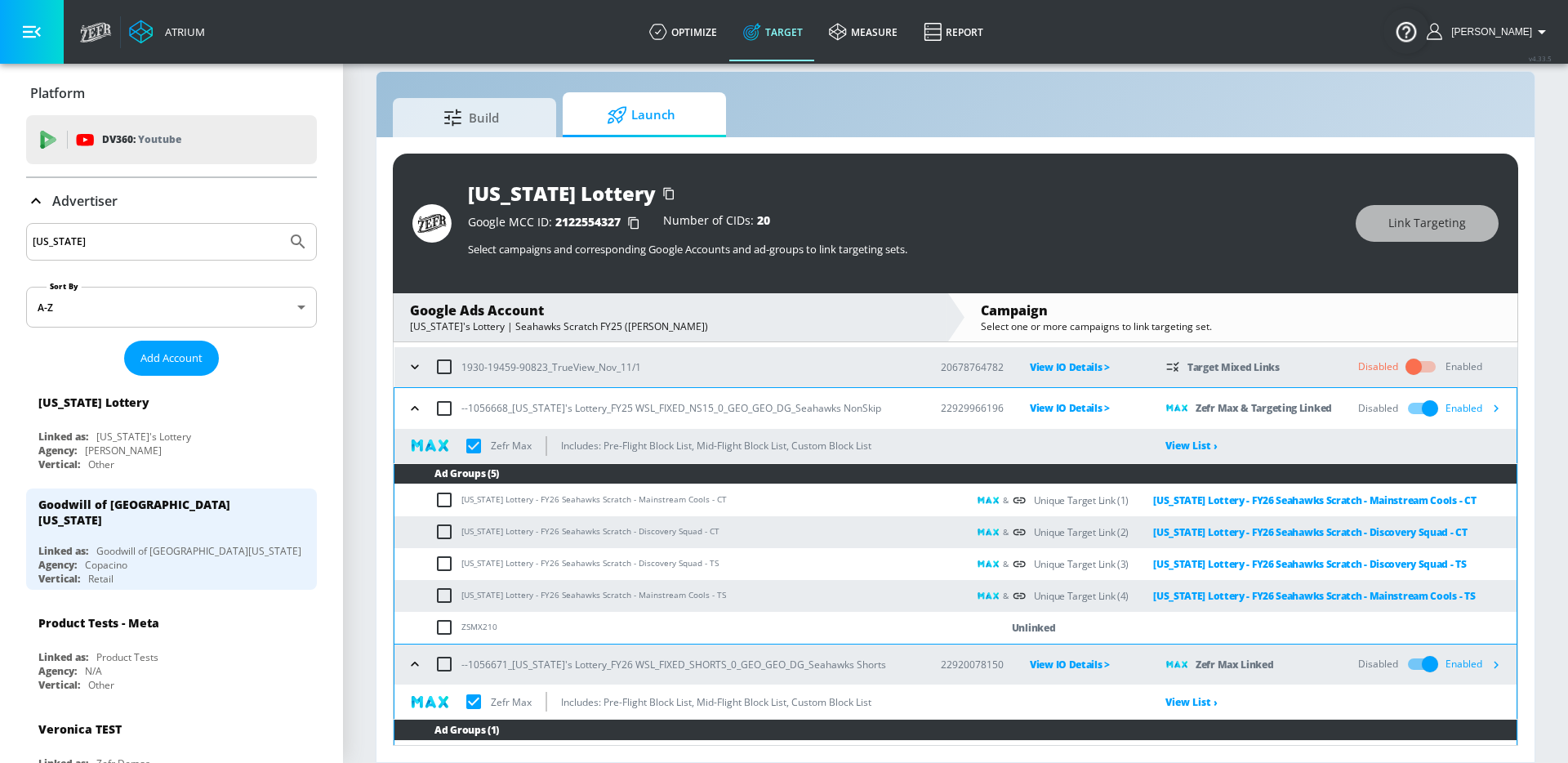
scroll to position [234, 0]
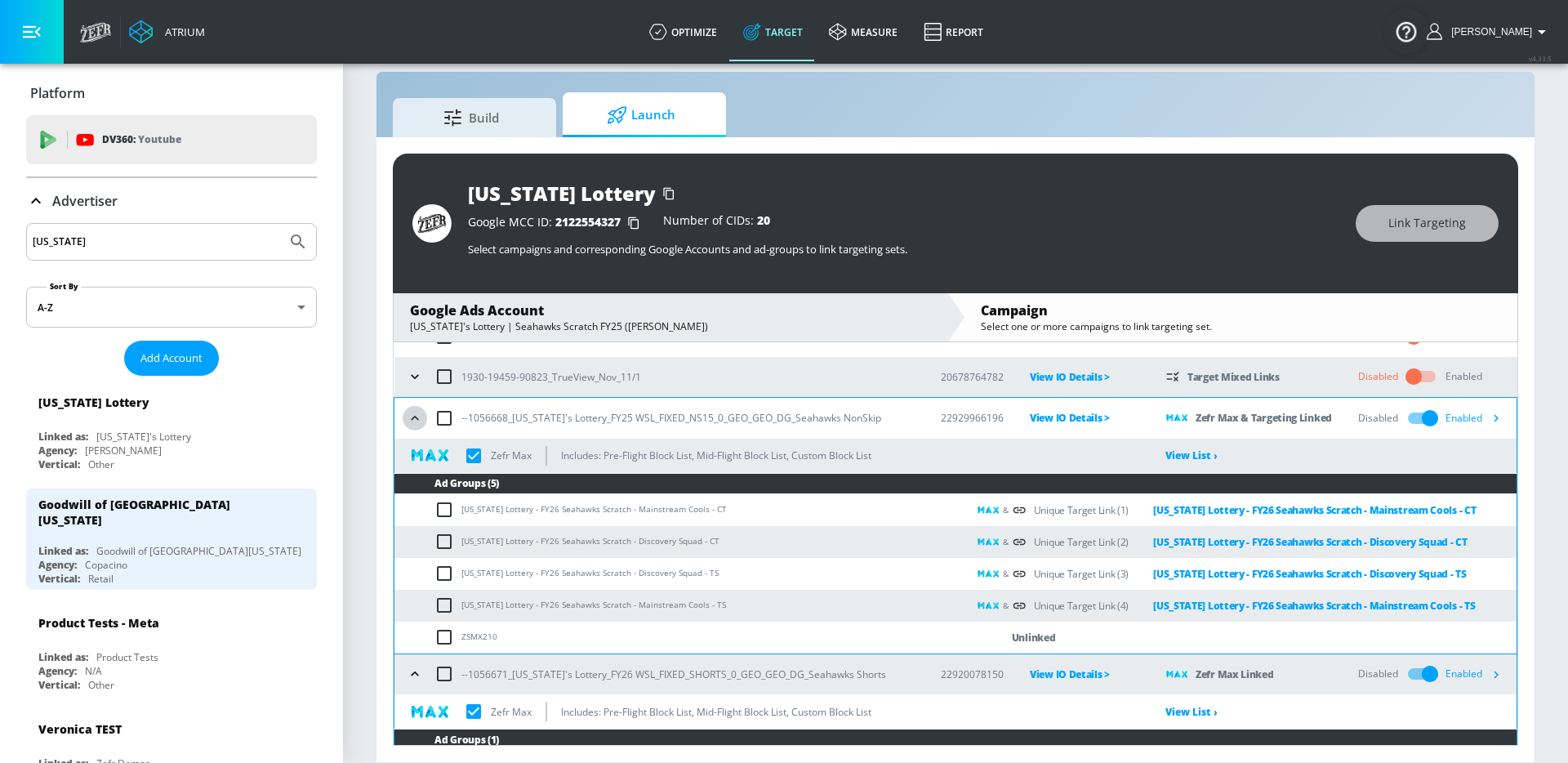
click at [421, 412] on icon "button" at bounding box center [415, 418] width 17 height 17
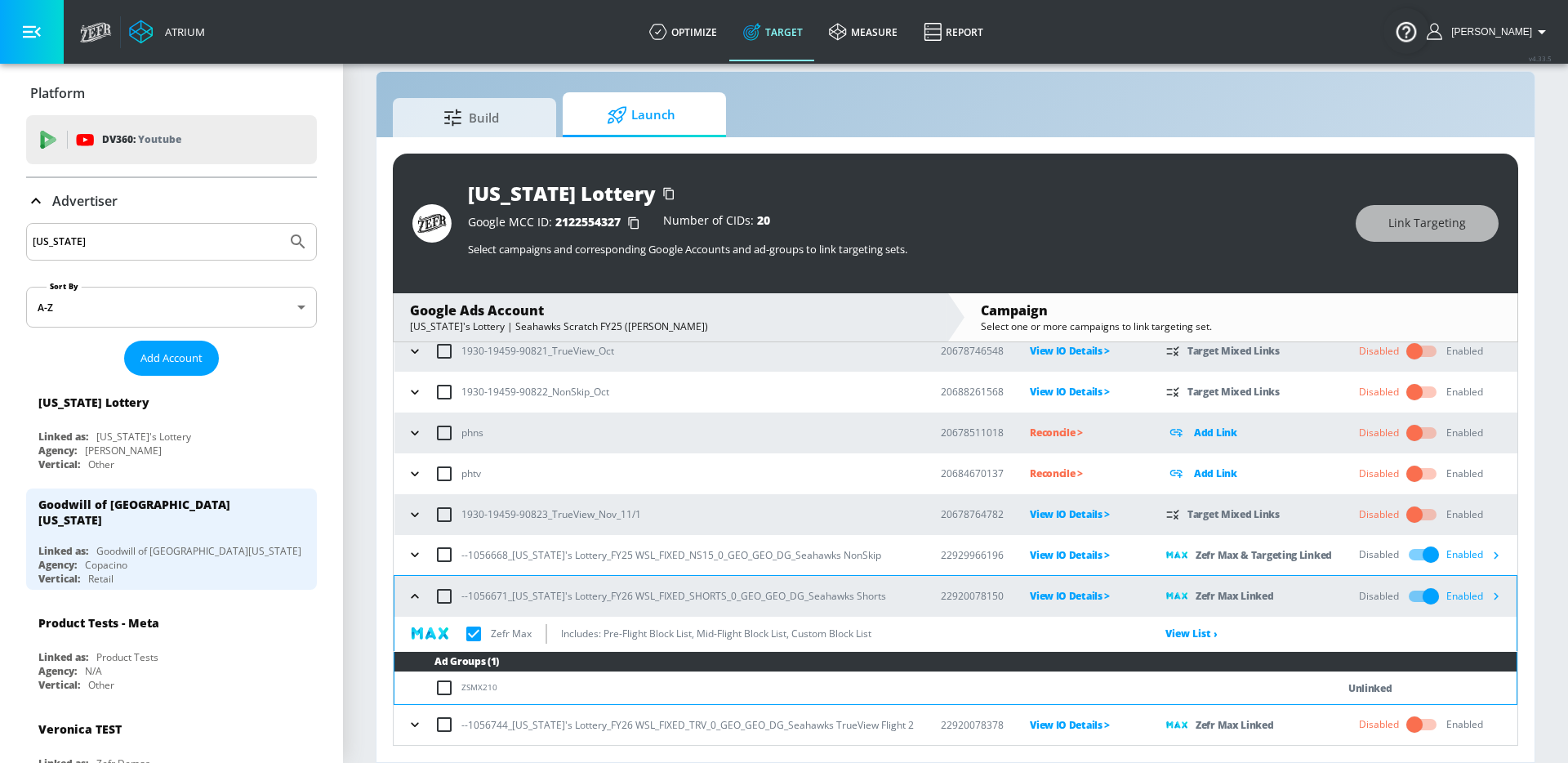
click at [419, 594] on icon "button" at bounding box center [415, 596] width 17 height 17
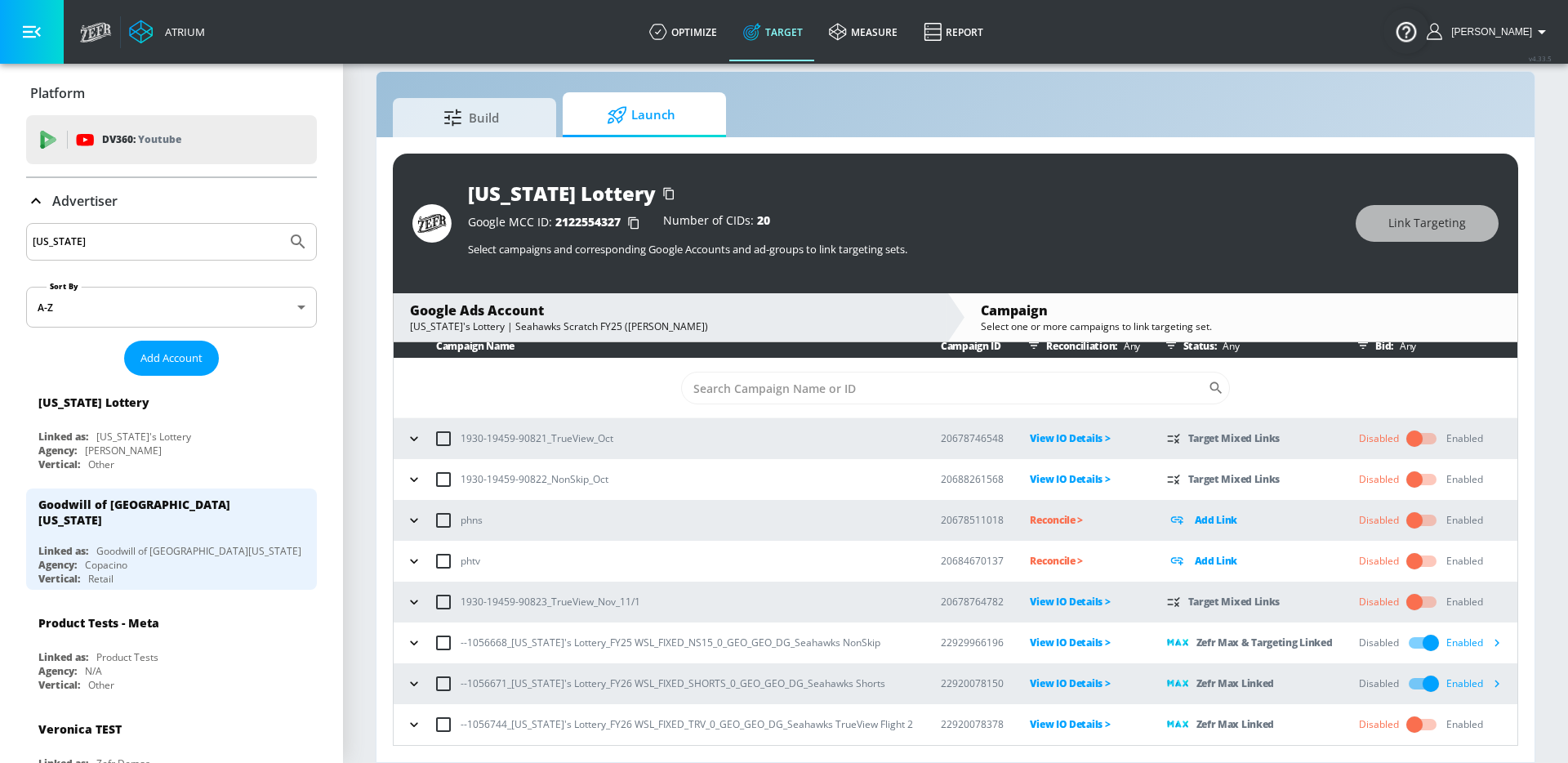
scroll to position [9, 0]
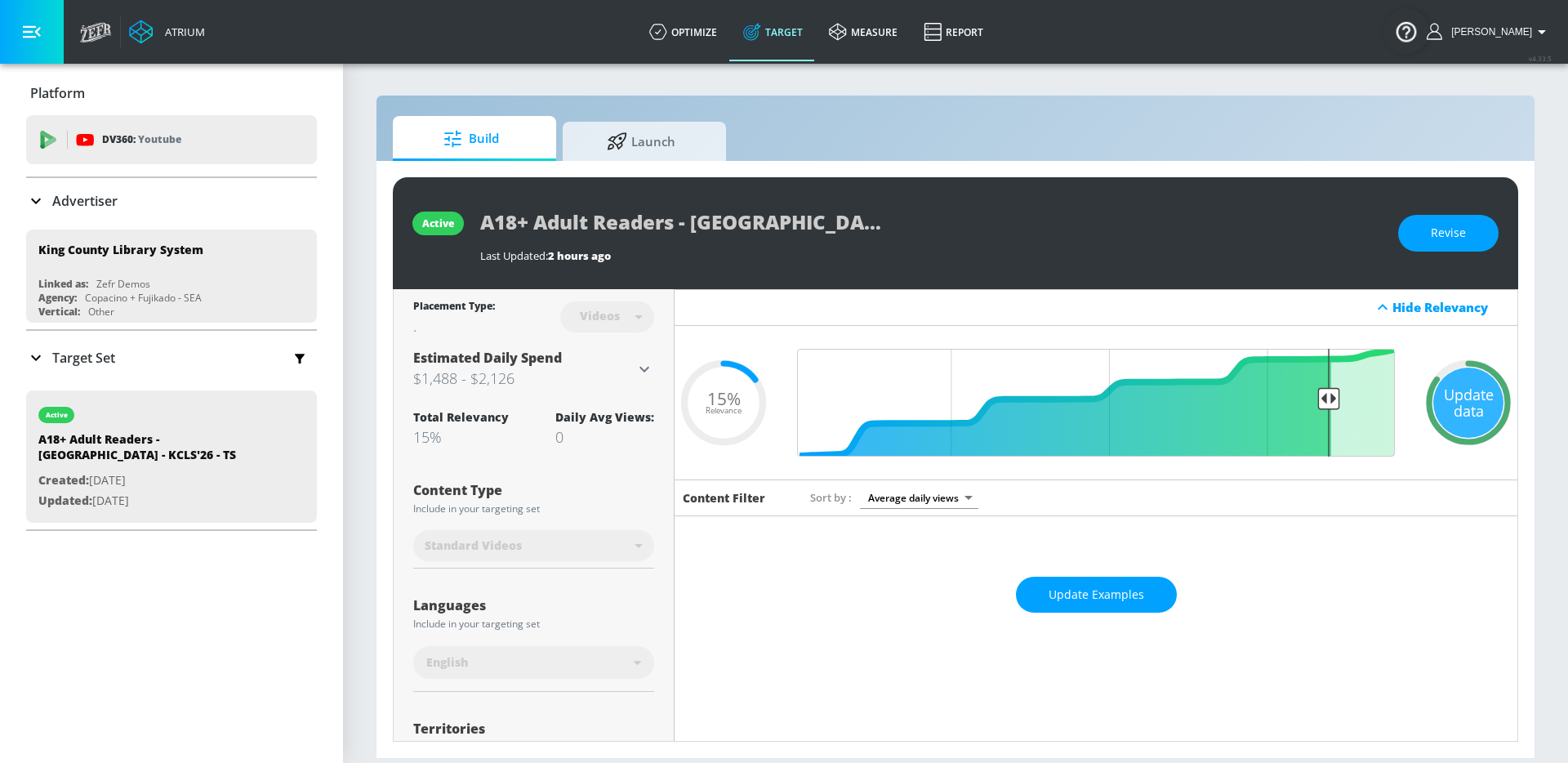
click at [643, 368] on icon at bounding box center [643, 368] width 19 height 19
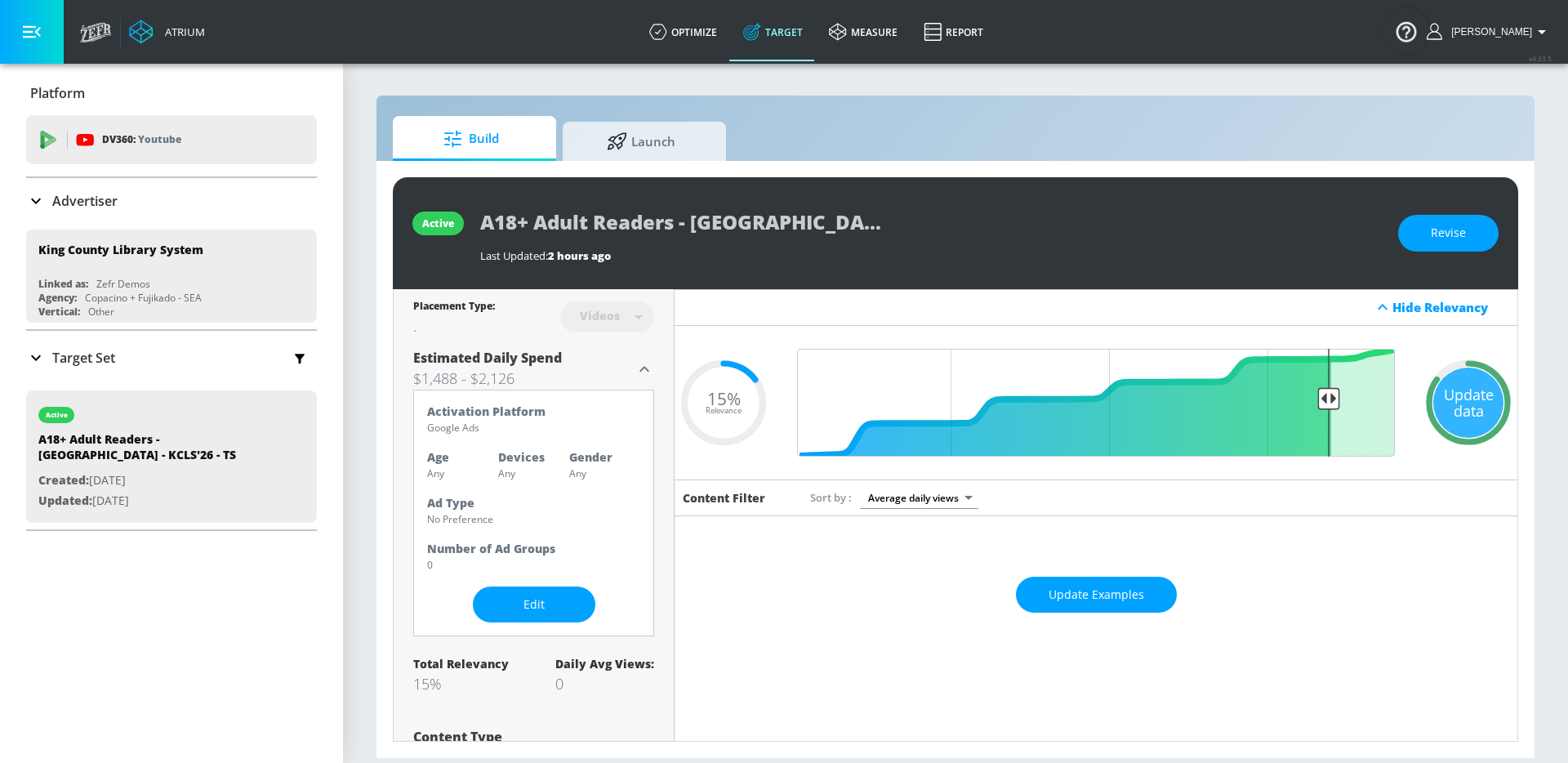
click at [637, 372] on icon at bounding box center [643, 368] width 19 height 19
